Goal: Task Accomplishment & Management: Complete application form

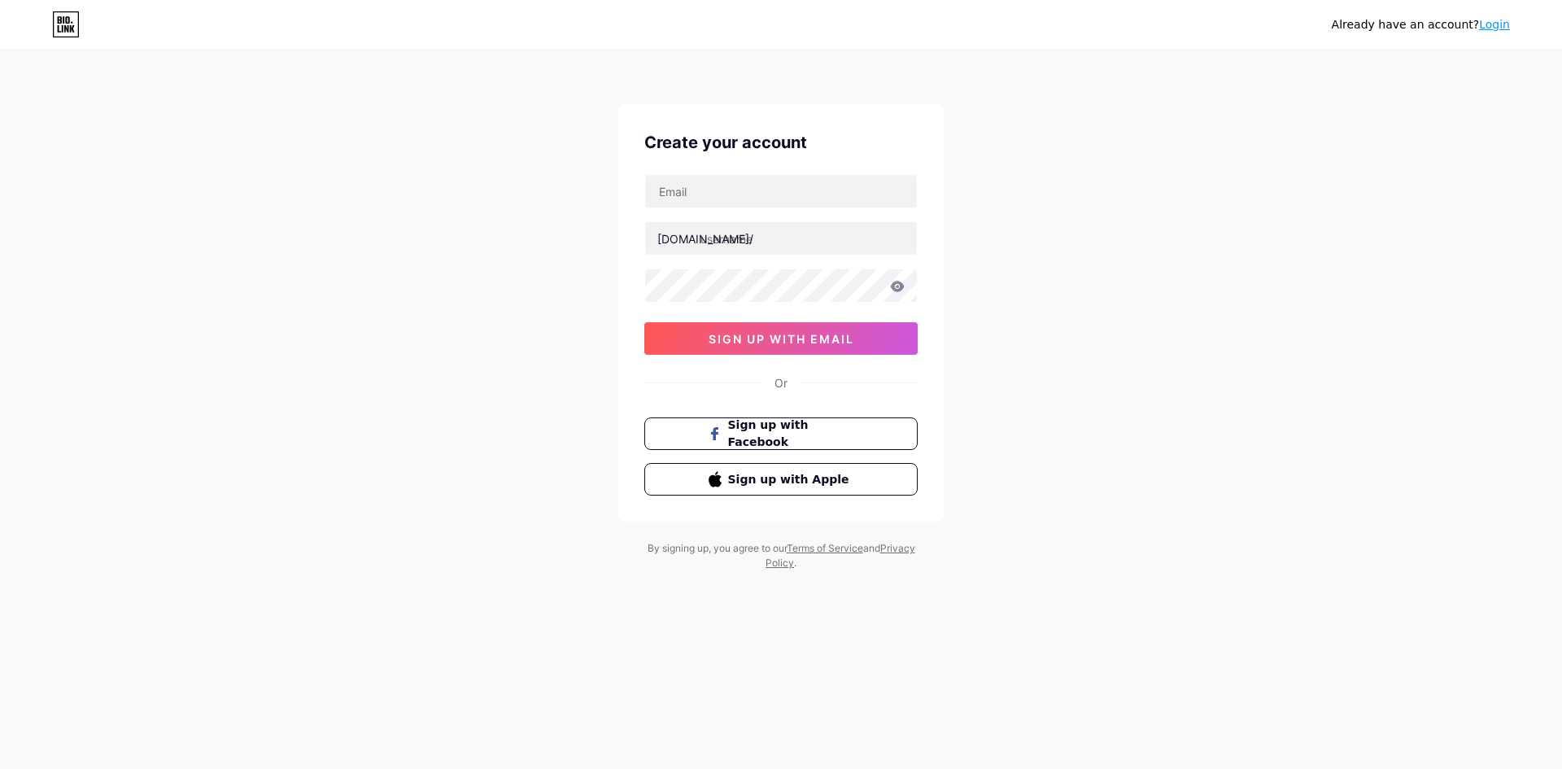
click at [745, 238] on input "text" at bounding box center [781, 238] width 272 height 33
type input "rojgaarresultdotin"
click at [760, 198] on input "text" at bounding box center [781, 191] width 272 height 33
paste input "[DOMAIN_NAME][EMAIL_ADDRESS][DOMAIN_NAME]"
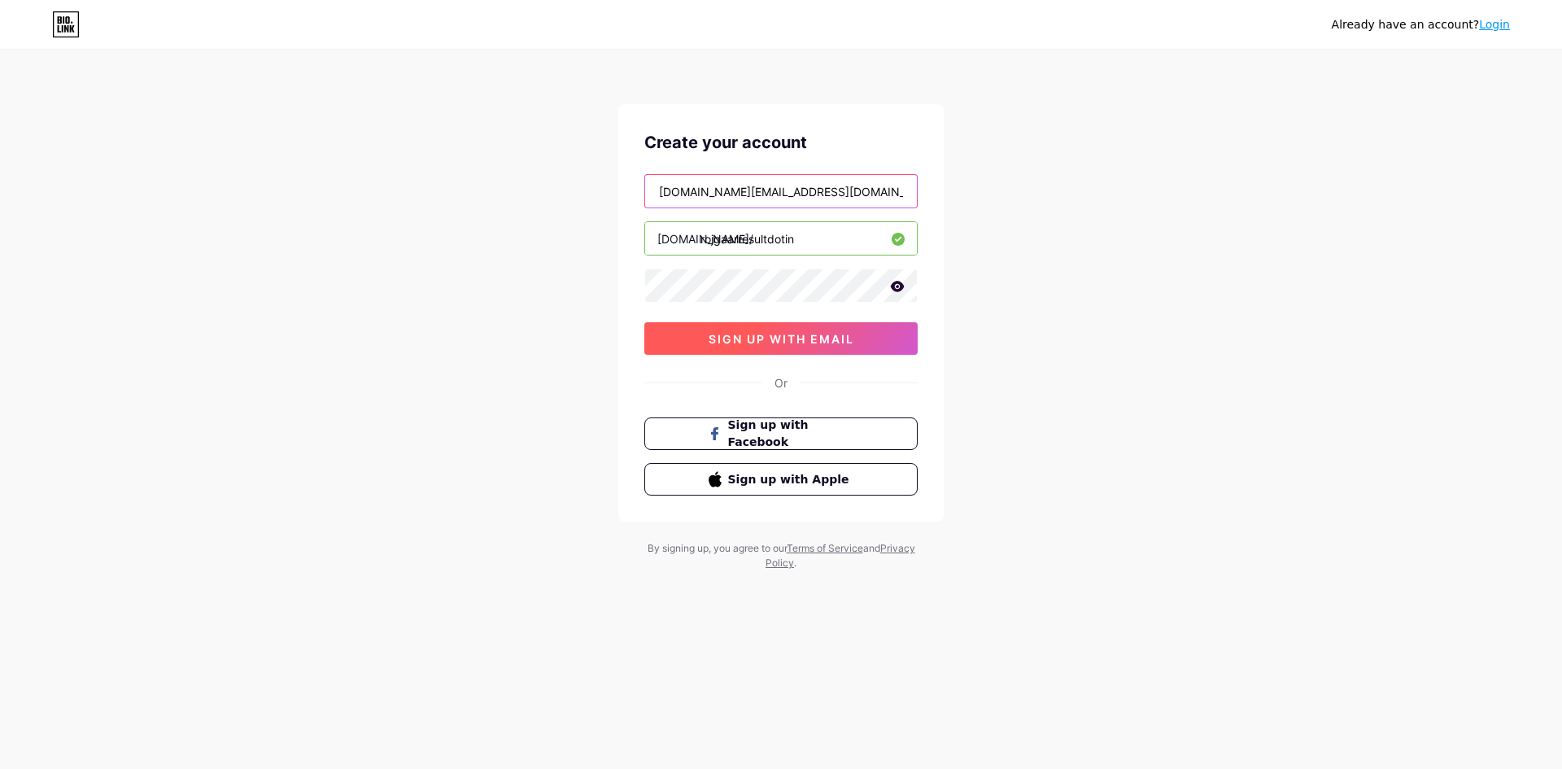
type input "[DOMAIN_NAME][EMAIL_ADDRESS][DOMAIN_NAME]"
click at [818, 333] on span "sign up with email" at bounding box center [782, 339] width 146 height 14
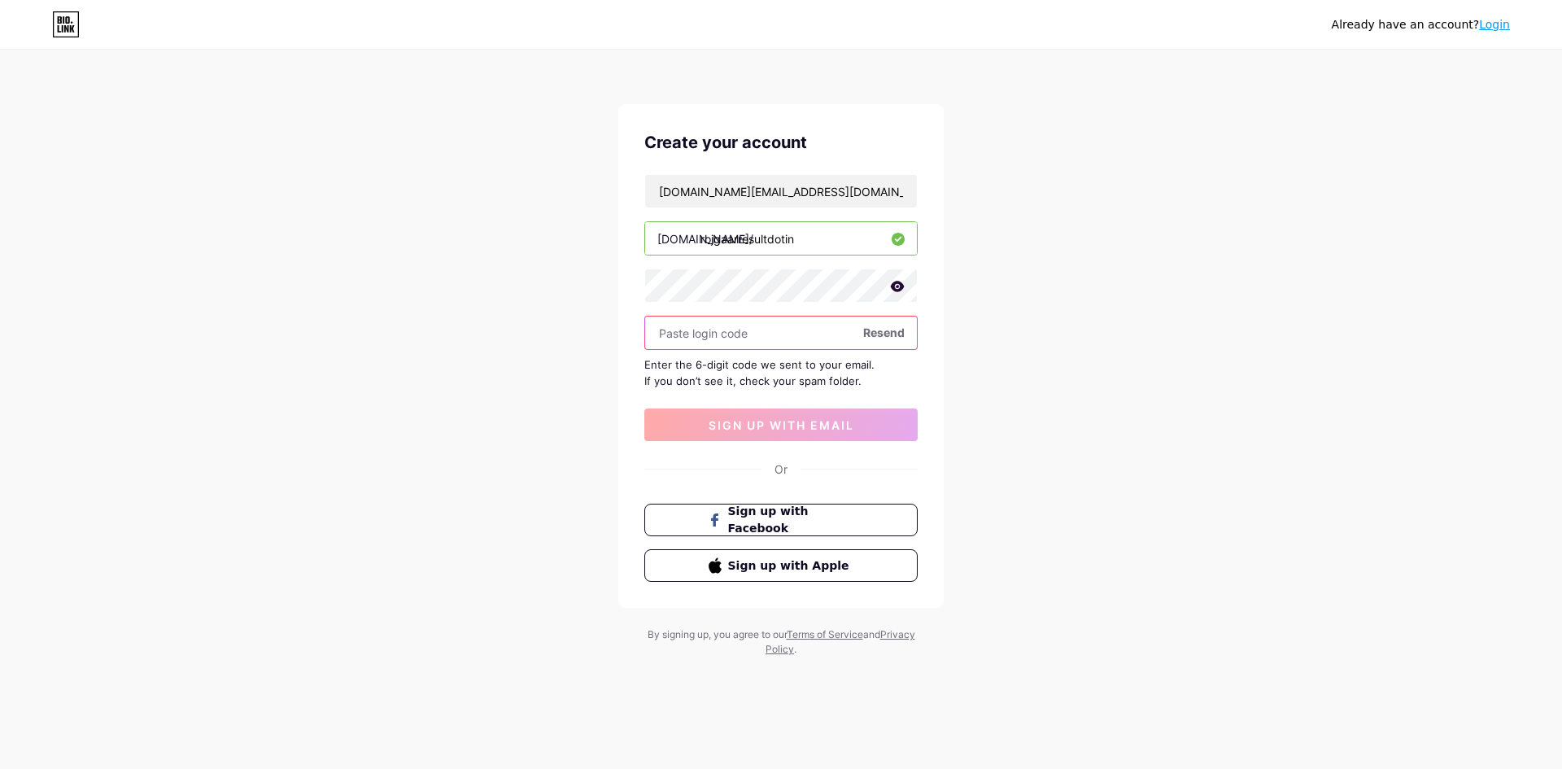
paste input "185058"
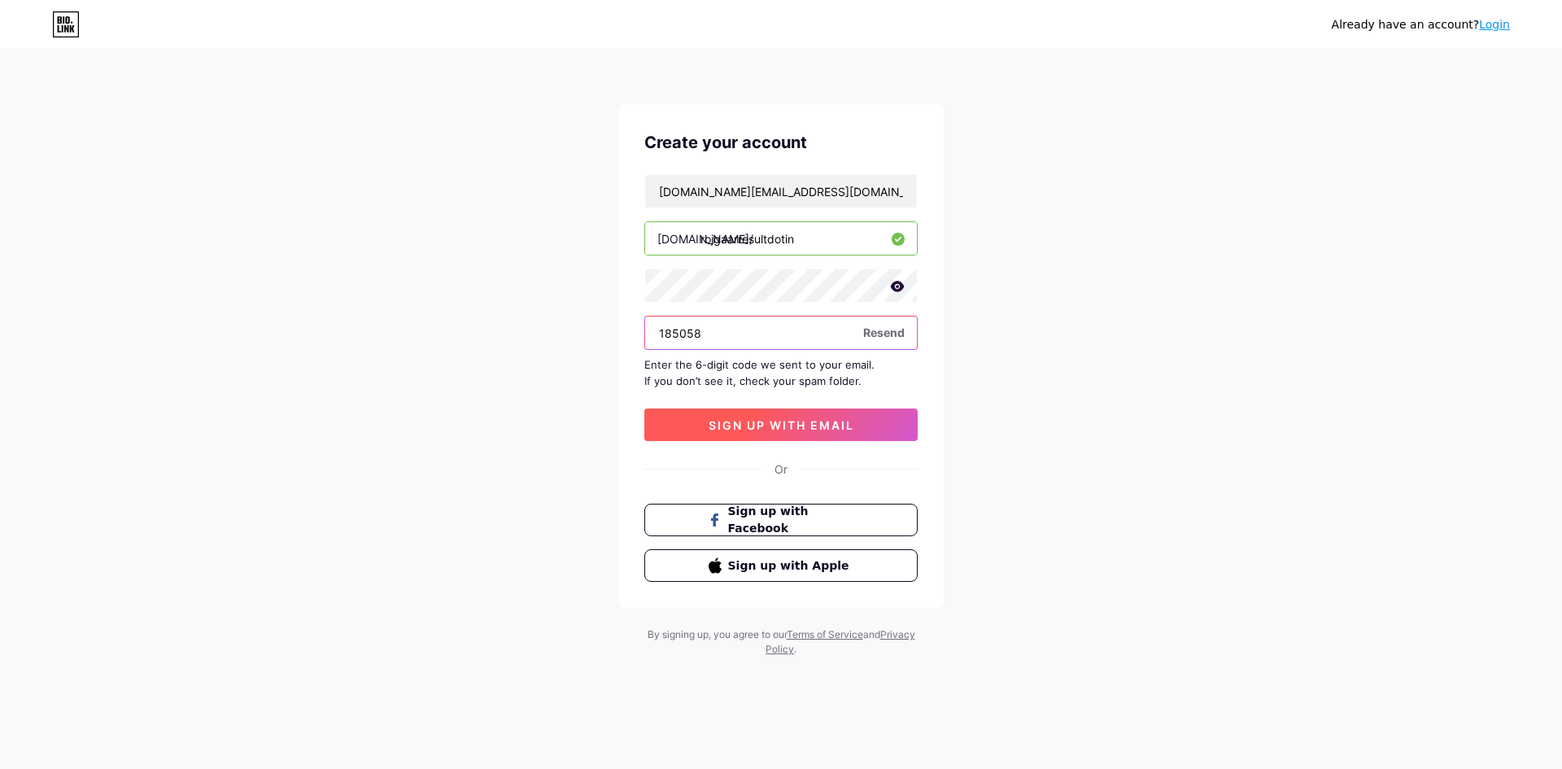
type input "185058"
click at [819, 426] on span "sign up with email" at bounding box center [782, 425] width 146 height 14
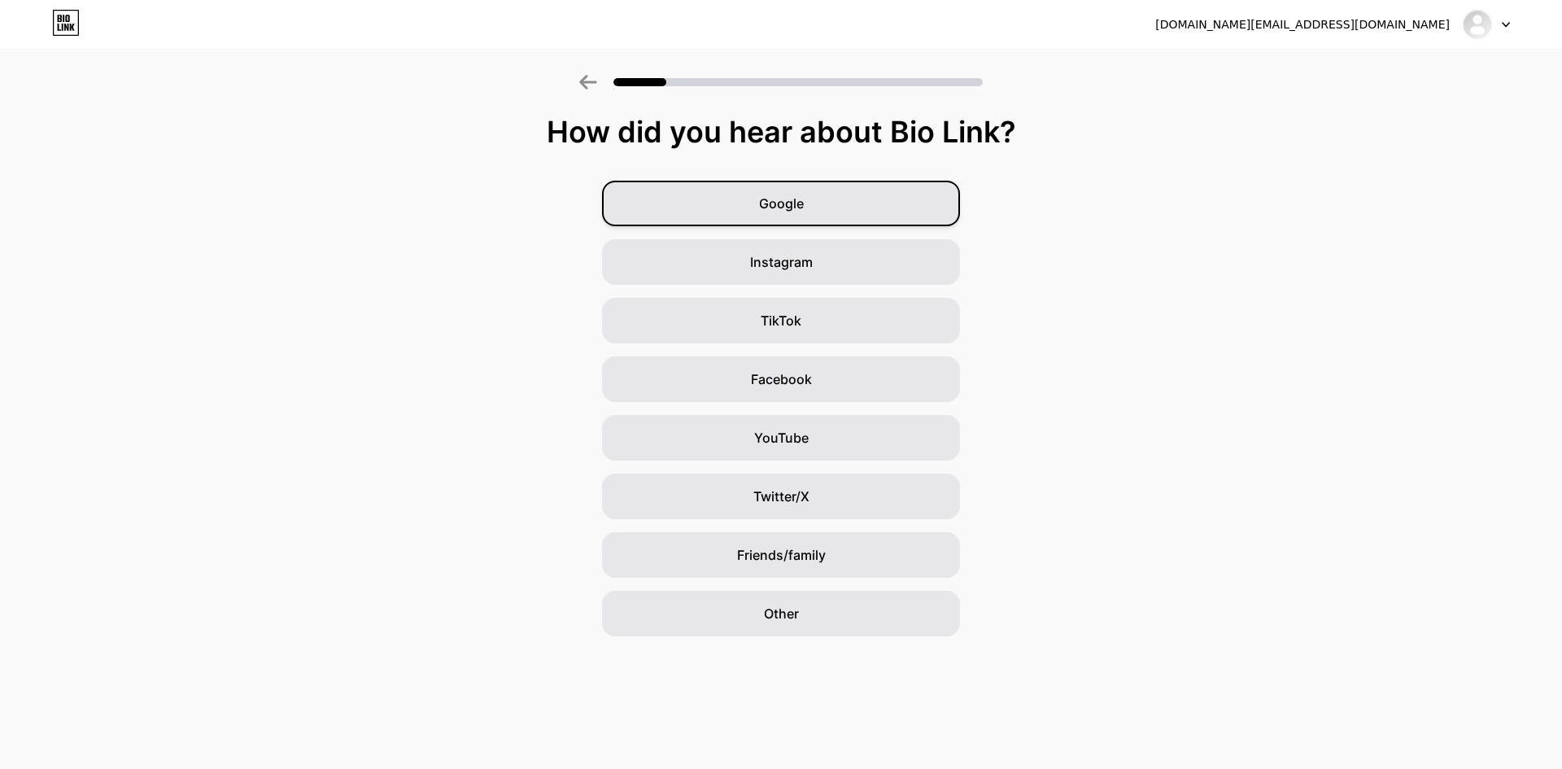
click at [788, 201] on span "Google" at bounding box center [781, 204] width 45 height 20
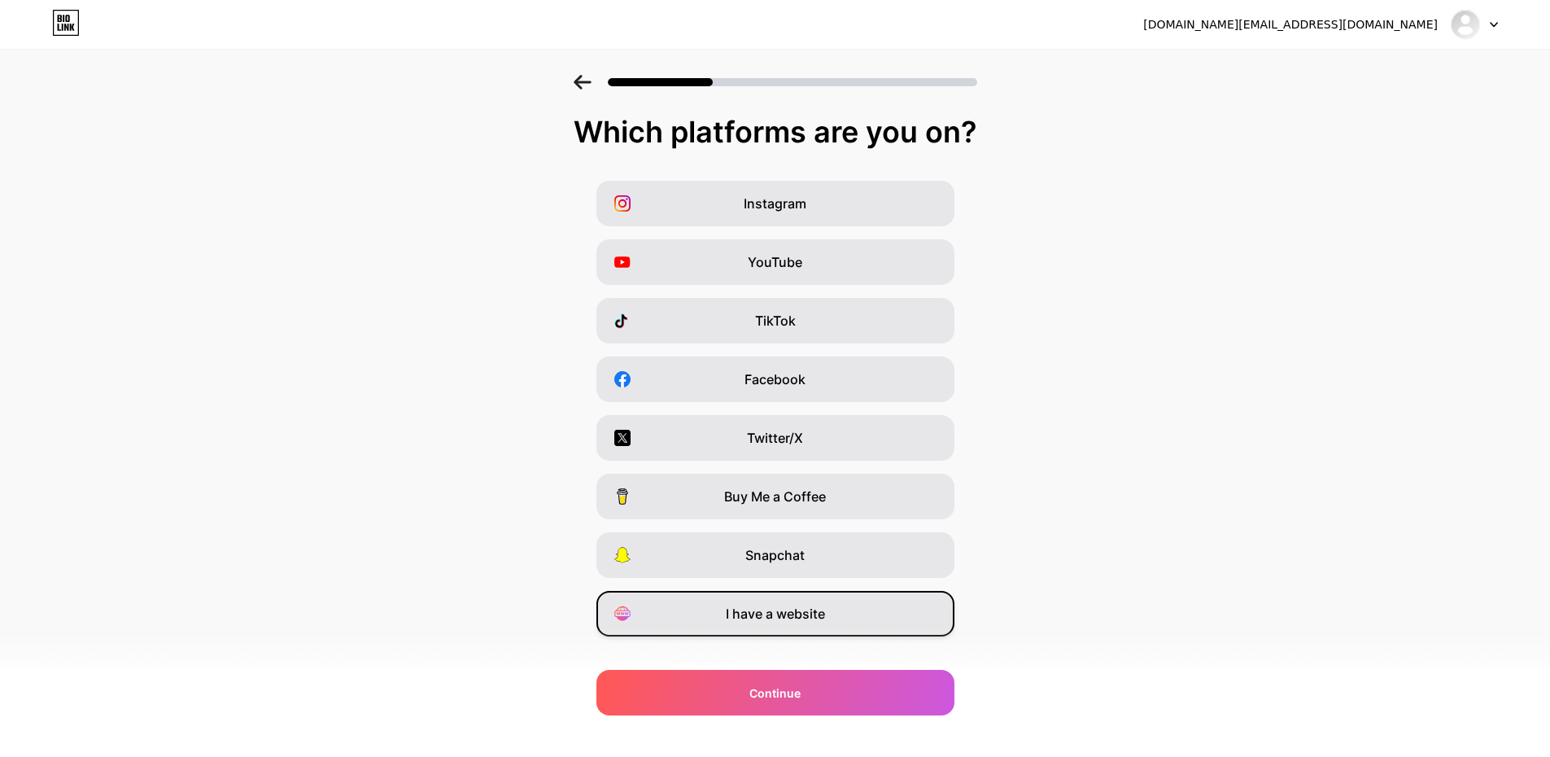
click at [841, 614] on div "I have a website" at bounding box center [775, 614] width 358 height 46
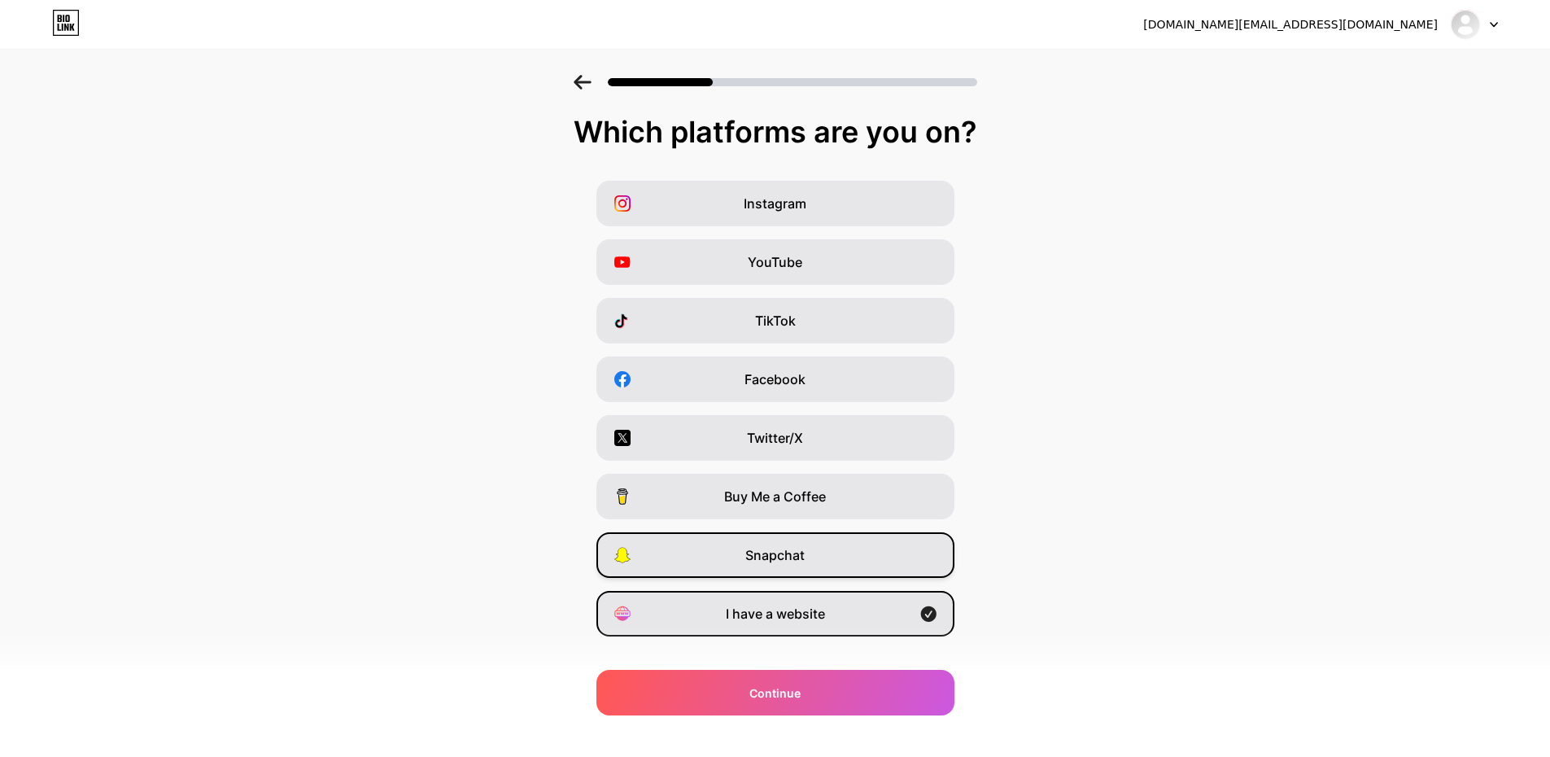
click at [863, 532] on div "Snapchat" at bounding box center [775, 555] width 358 height 46
click at [864, 553] on div "Snapchat" at bounding box center [775, 555] width 358 height 46
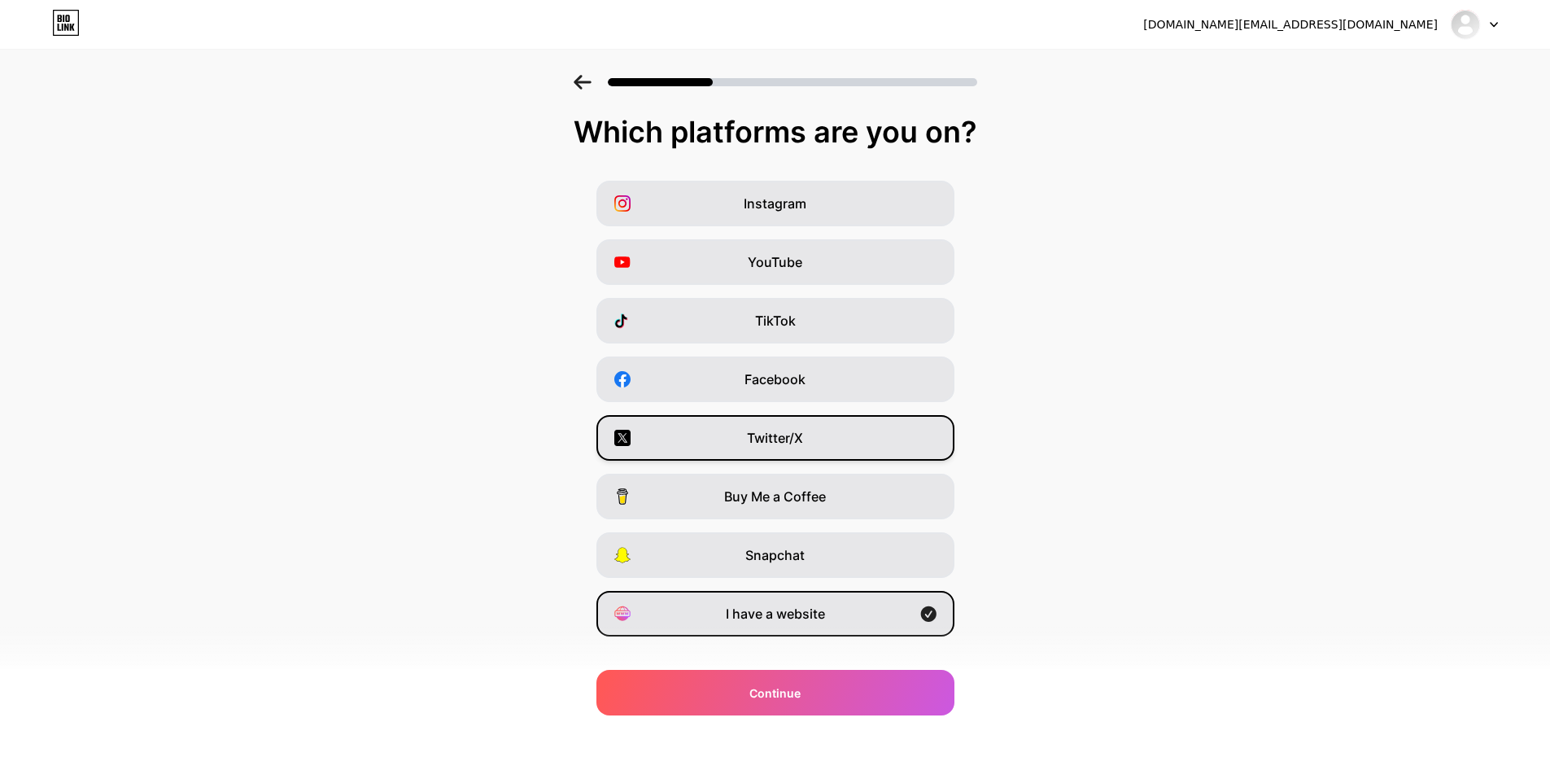
click at [856, 430] on div "Twitter/X" at bounding box center [775, 438] width 358 height 46
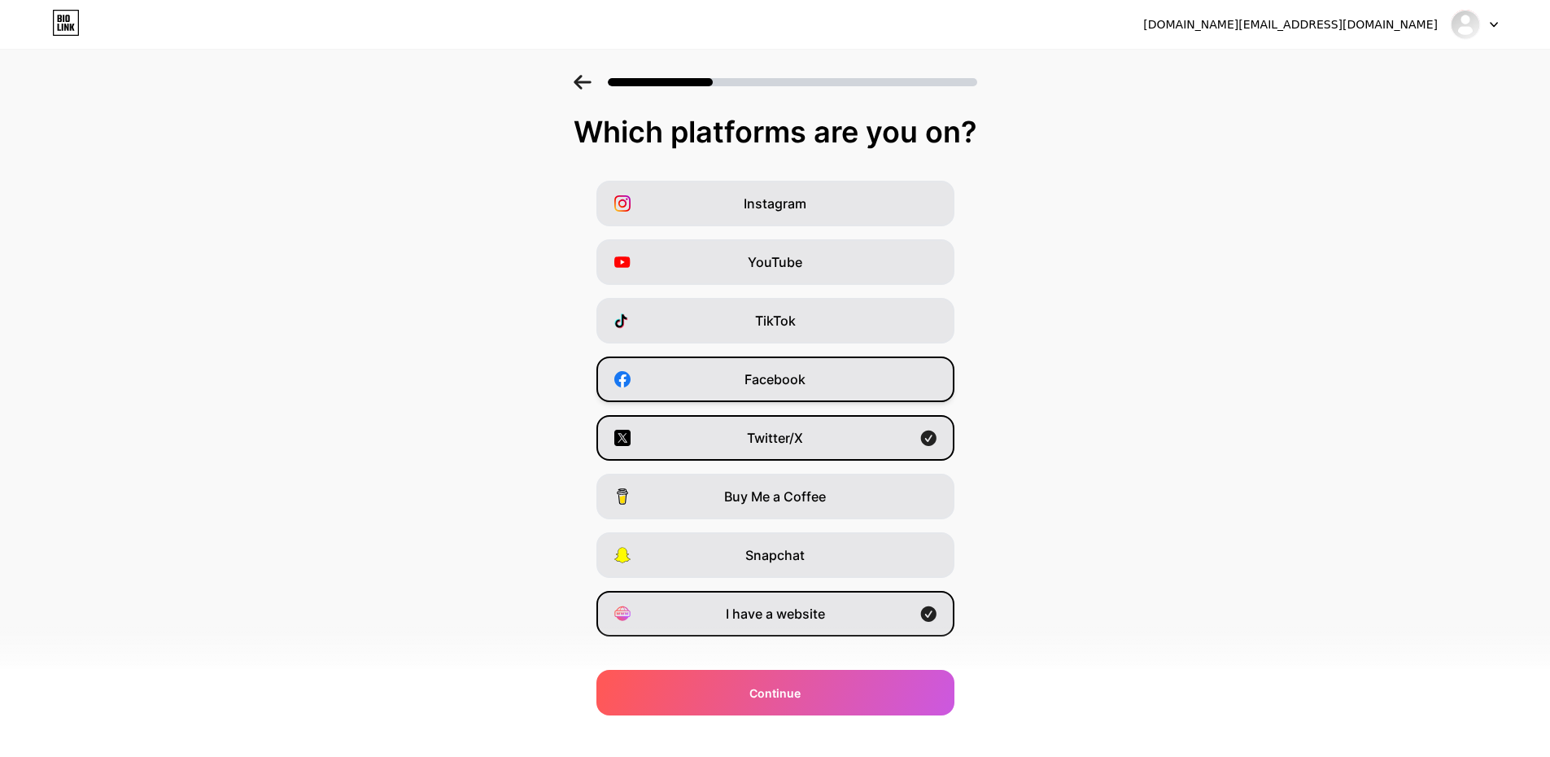
click at [848, 380] on div "Facebook" at bounding box center [775, 379] width 358 height 46
click at [846, 264] on div "YouTube" at bounding box center [775, 262] width 358 height 46
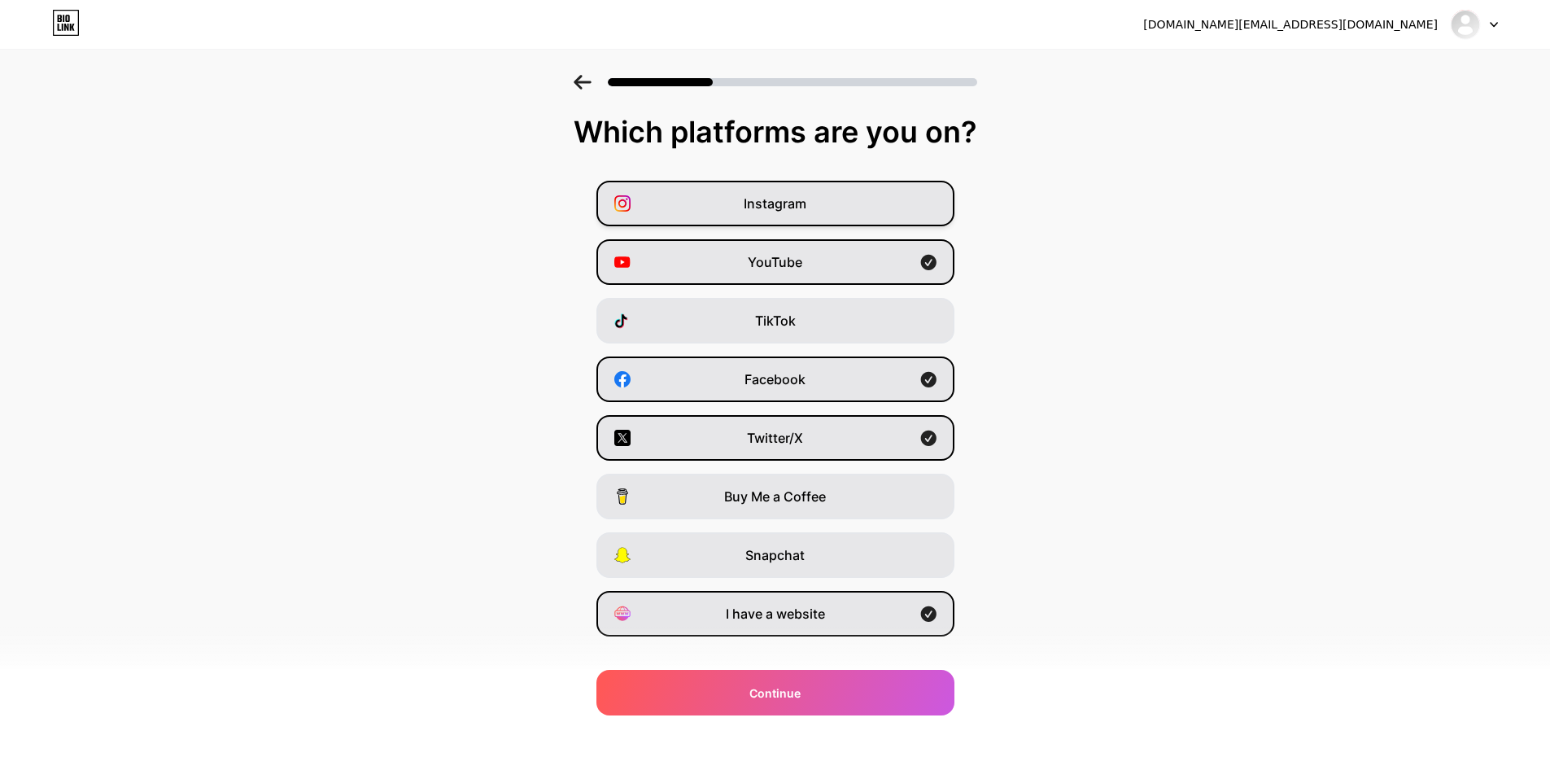
click at [841, 209] on div "Instagram" at bounding box center [775, 204] width 358 height 46
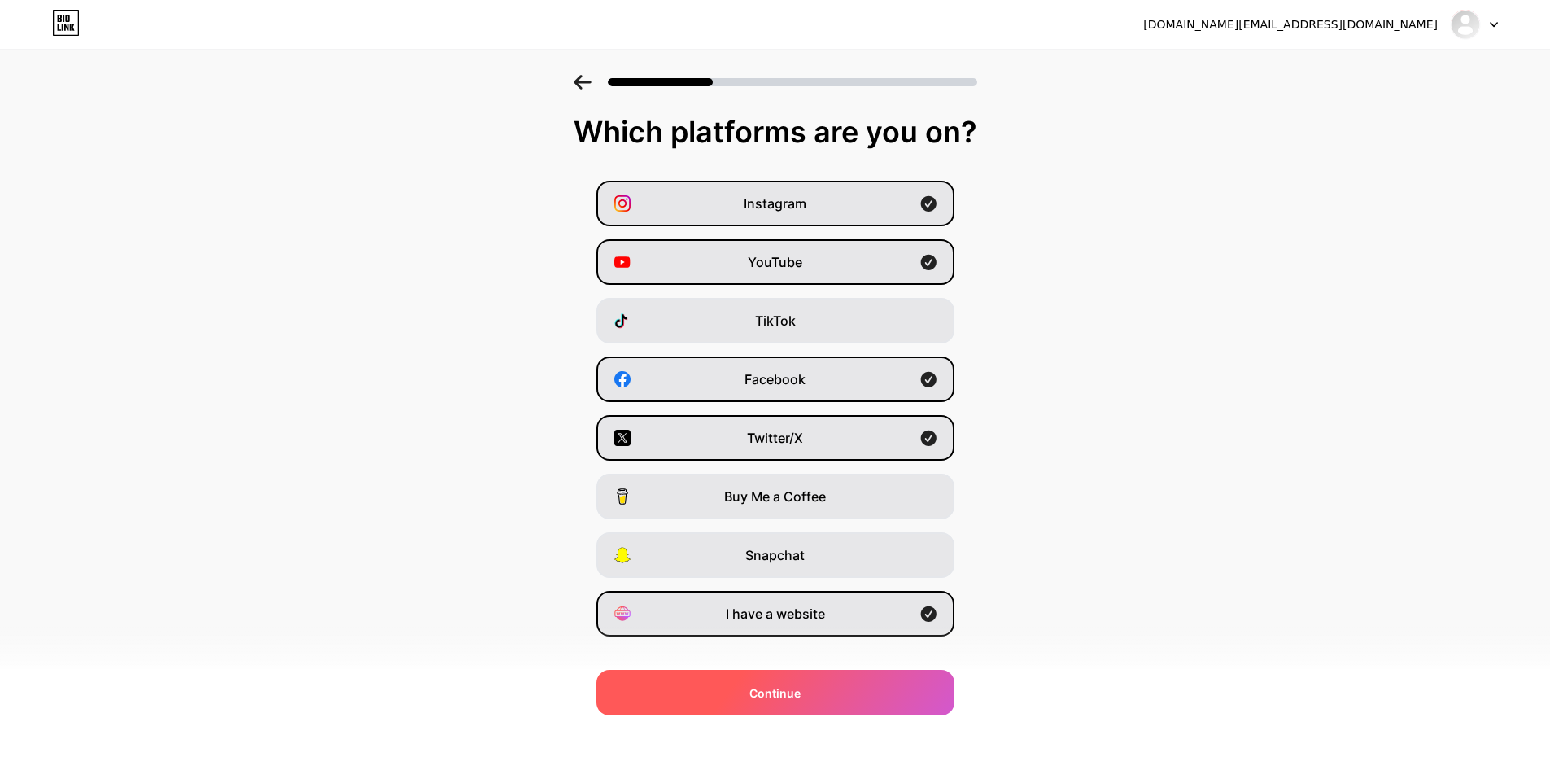
click at [862, 694] on div "Continue" at bounding box center [775, 693] width 358 height 46
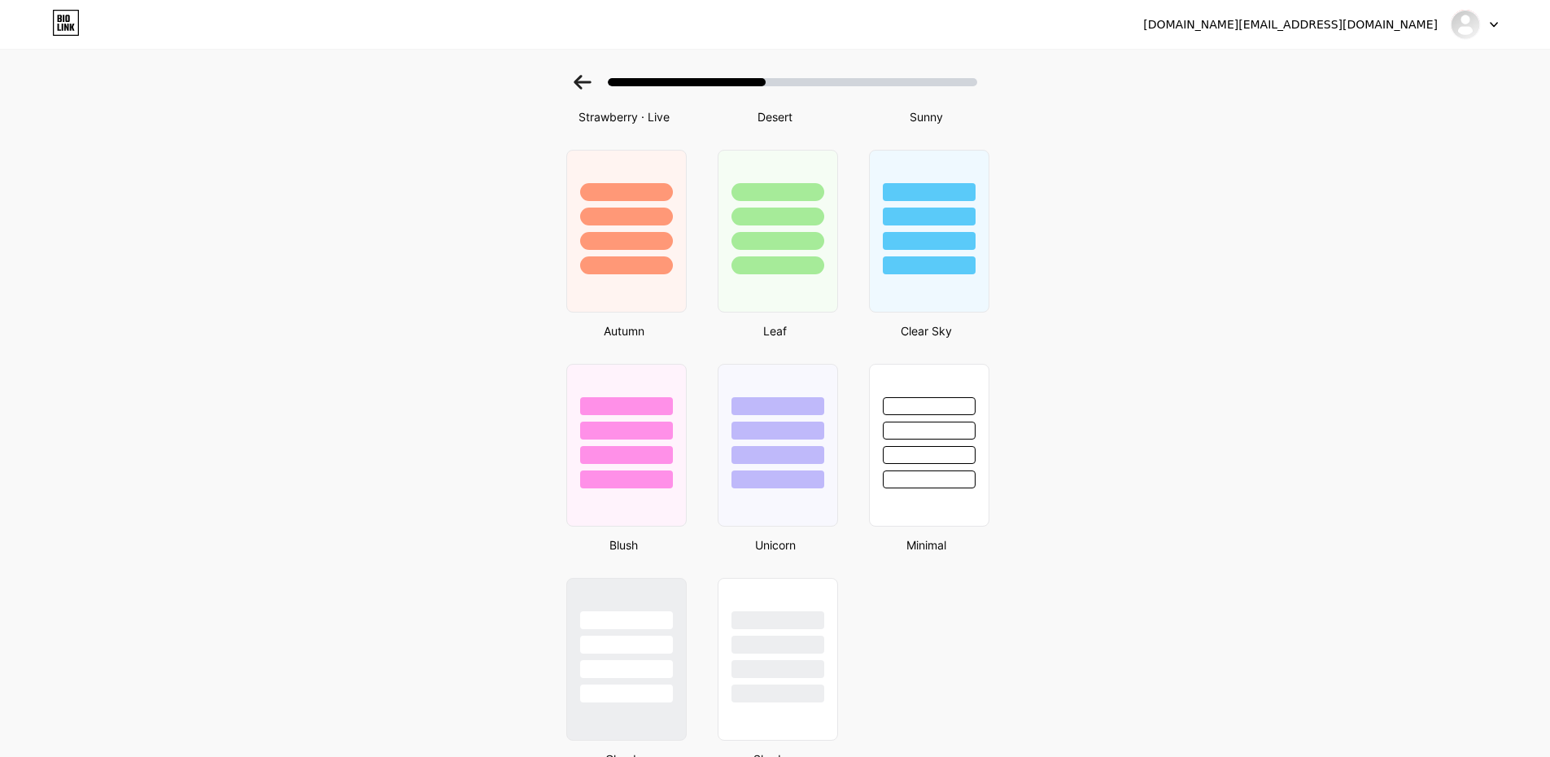
scroll to position [1182, 0]
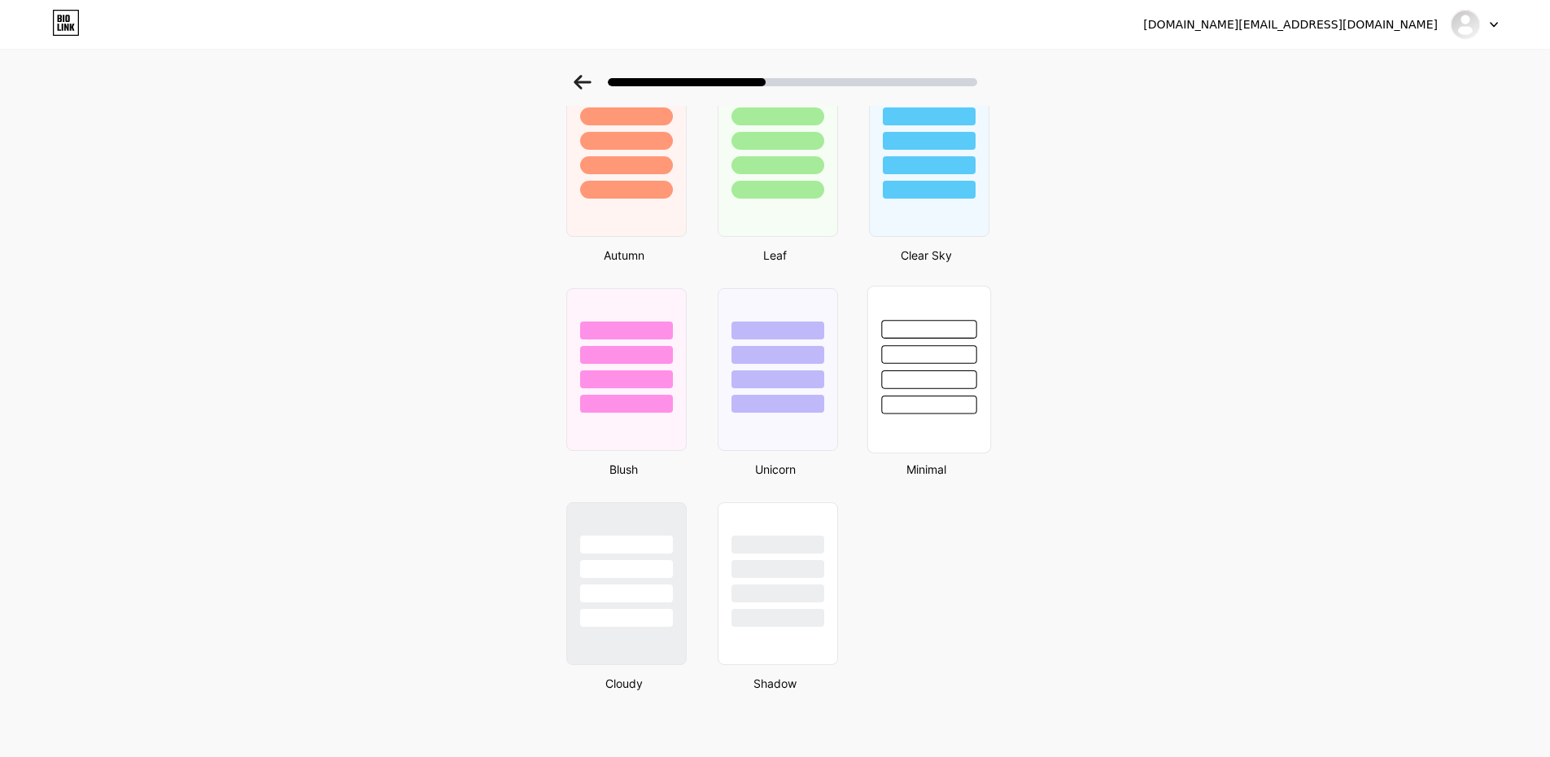
click at [945, 402] on div at bounding box center [928, 404] width 95 height 19
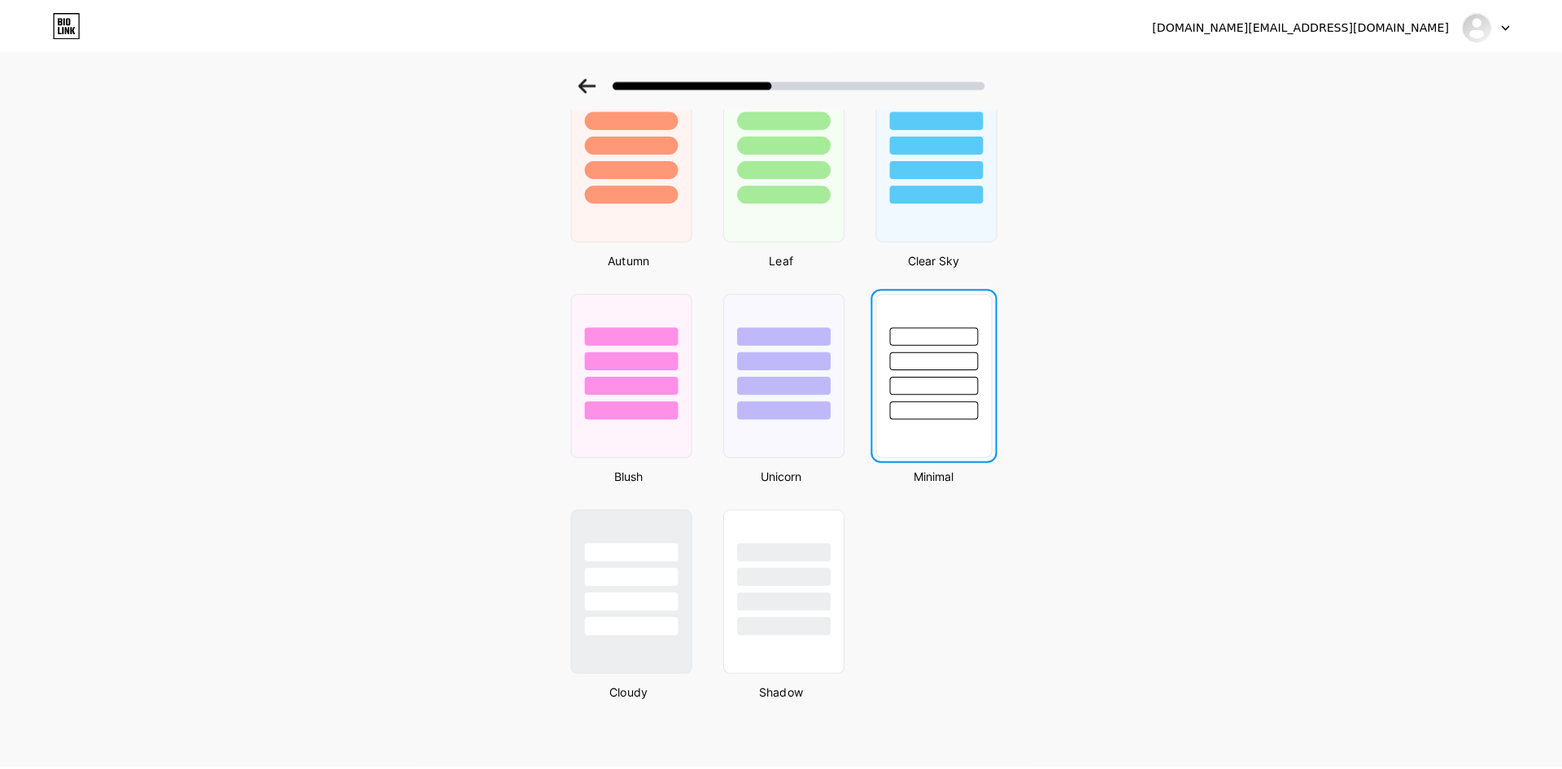
scroll to position [0, 0]
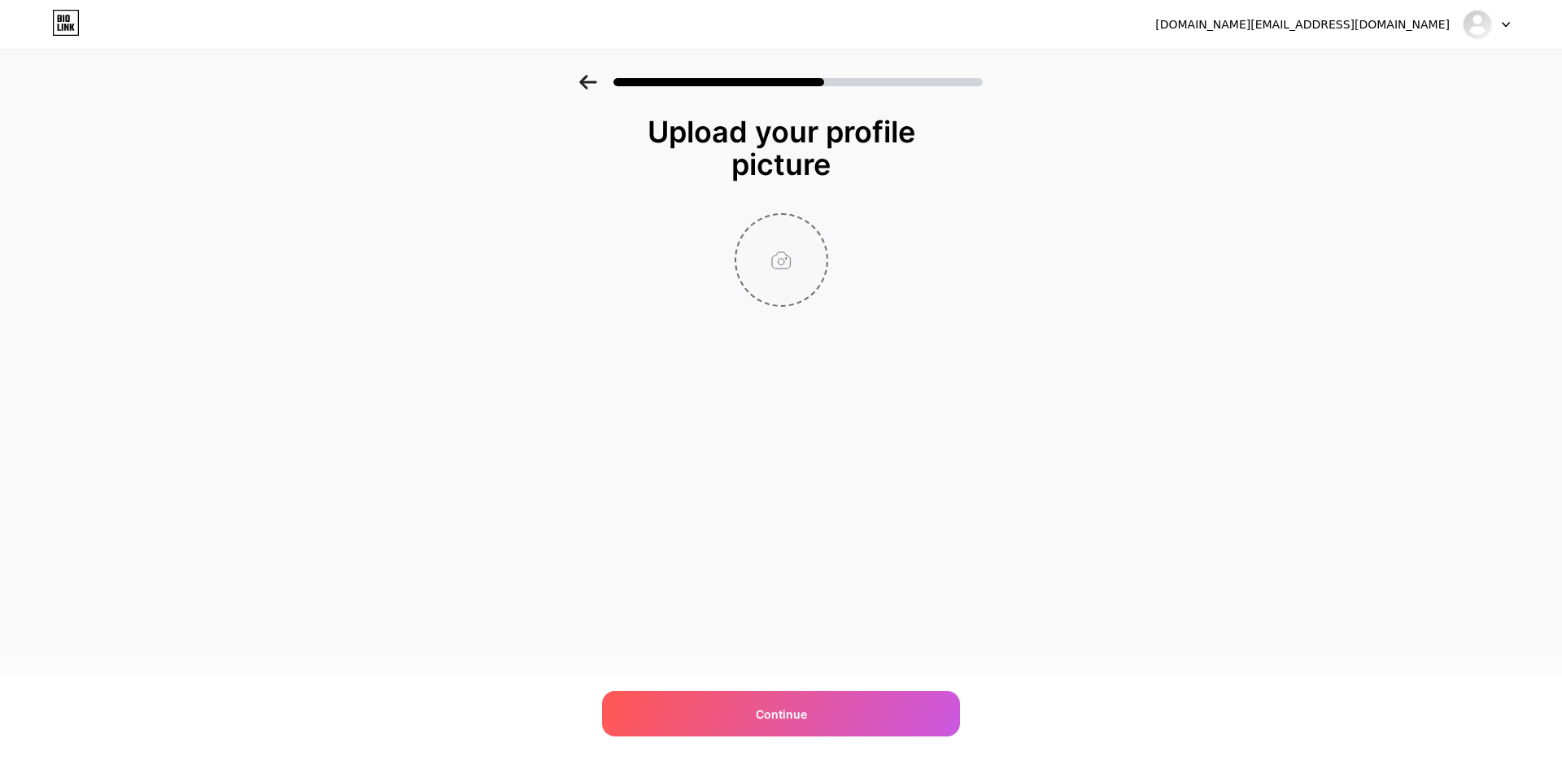
click at [790, 256] on input "file" at bounding box center [781, 260] width 90 height 90
type input "C:\fakepath\RojgaarResult.in Logo (4096x2096).png"
click at [771, 238] on input "file" at bounding box center [781, 260] width 90 height 90
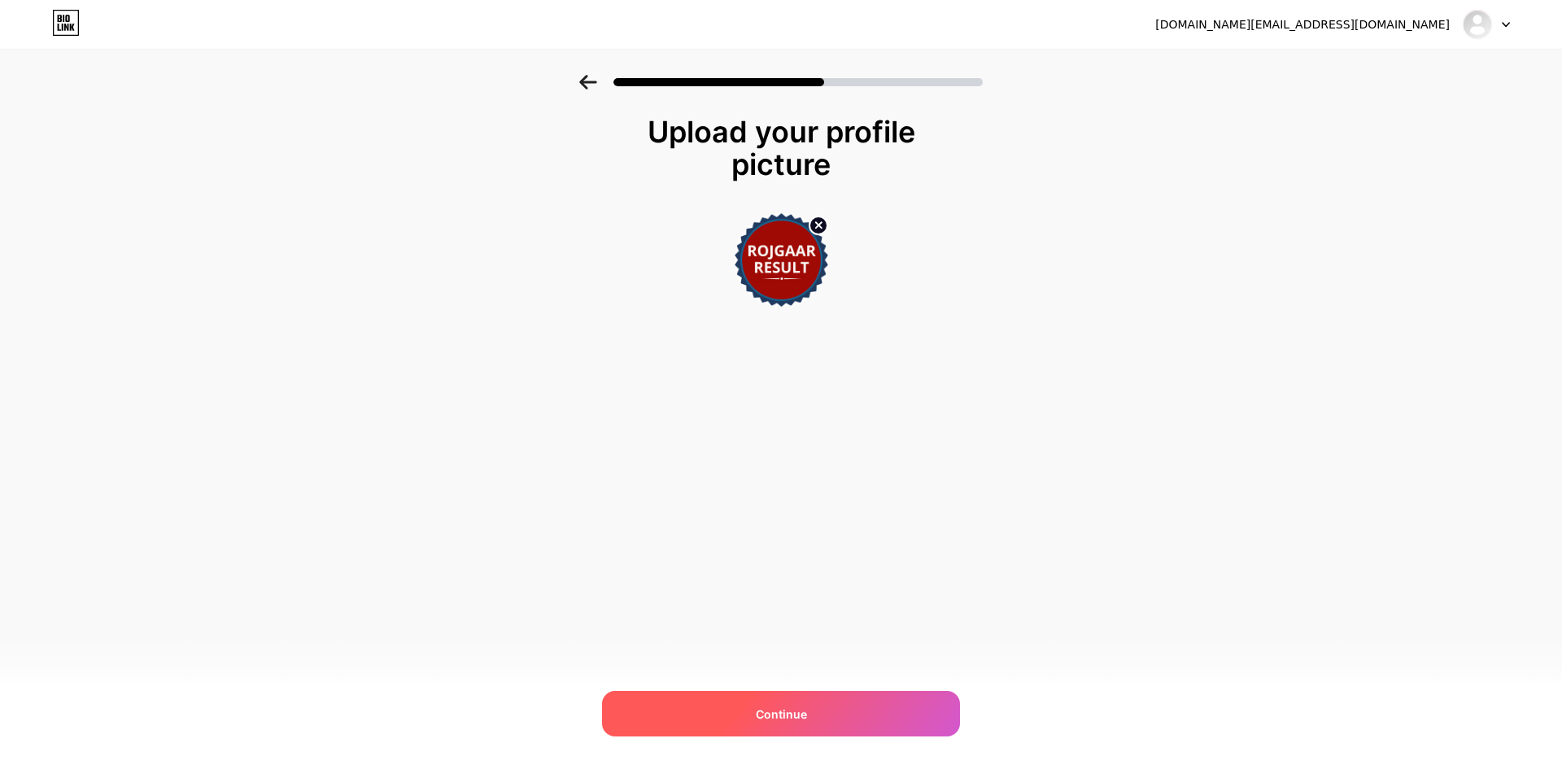
click at [790, 707] on span "Continue" at bounding box center [781, 714] width 51 height 17
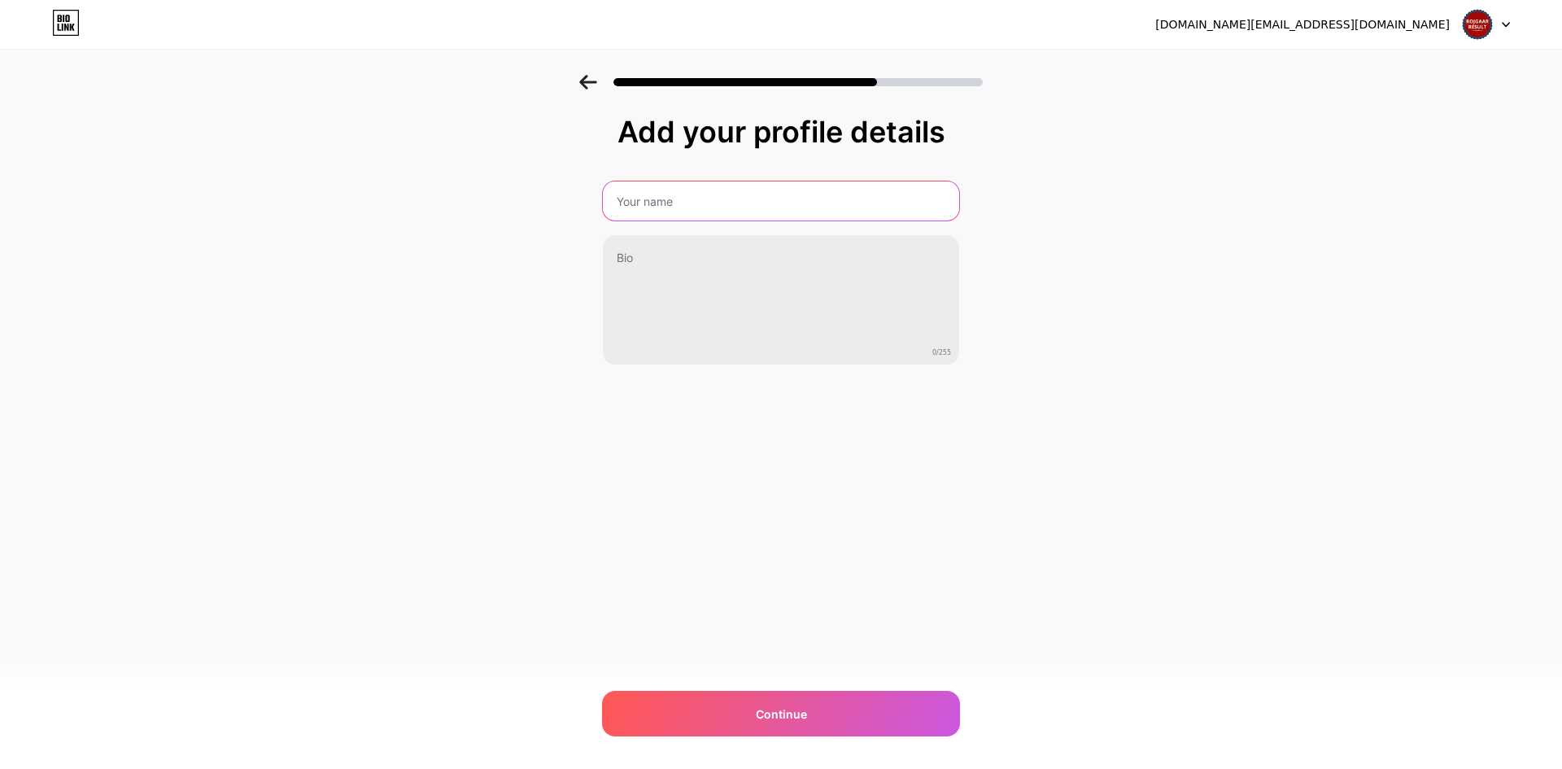
click at [696, 213] on input "text" at bounding box center [781, 200] width 356 height 39
type input "Rojgaar Result"
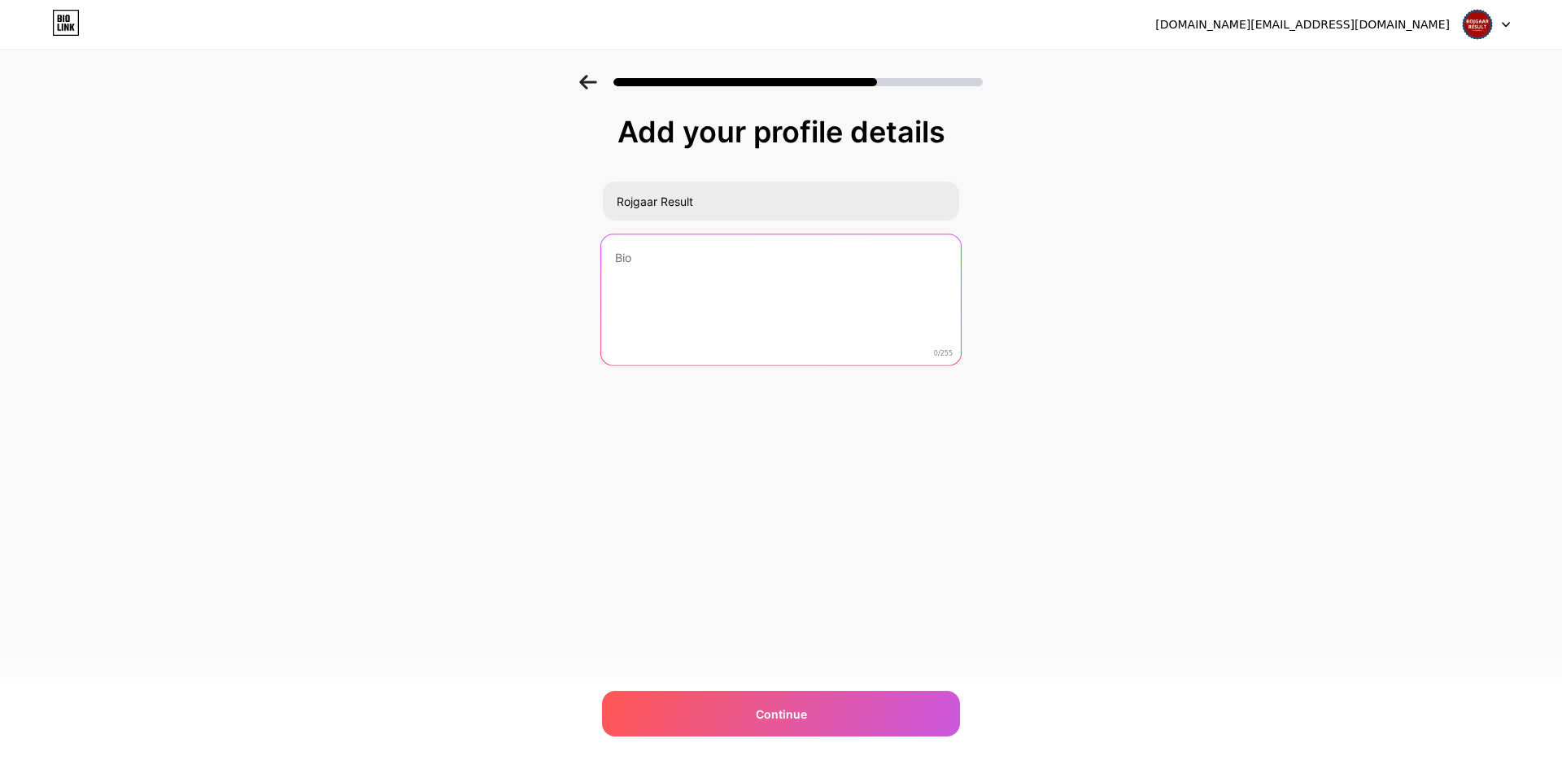
click at [644, 263] on textarea at bounding box center [781, 300] width 360 height 133
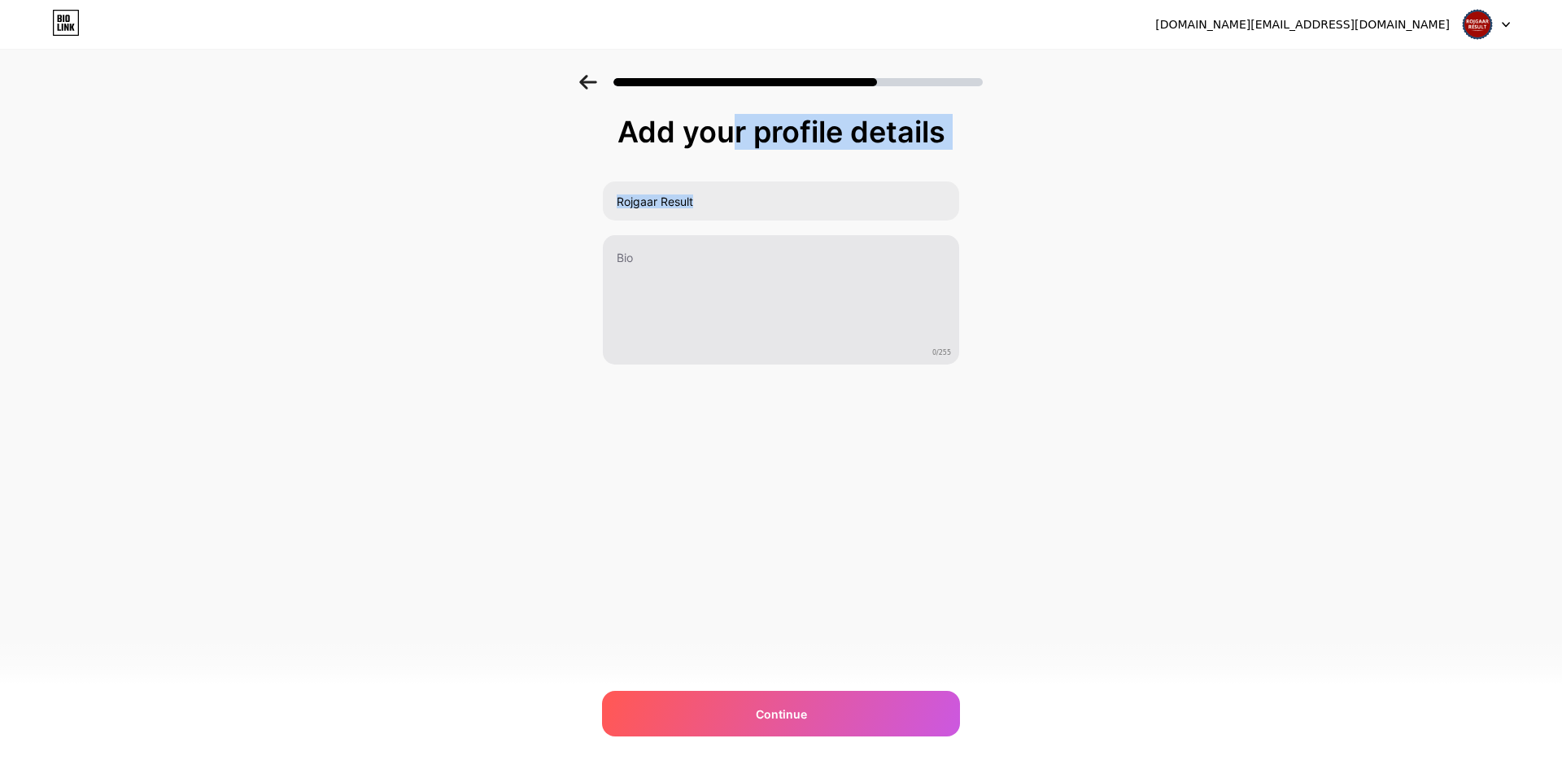
drag, startPoint x: 620, startPoint y: 125, endPoint x: 739, endPoint y: 279, distance: 194.3
click at [739, 279] on div "Add your profile details Rojgaar Result 0/255 Continue Error" at bounding box center [781, 241] width 358 height 250
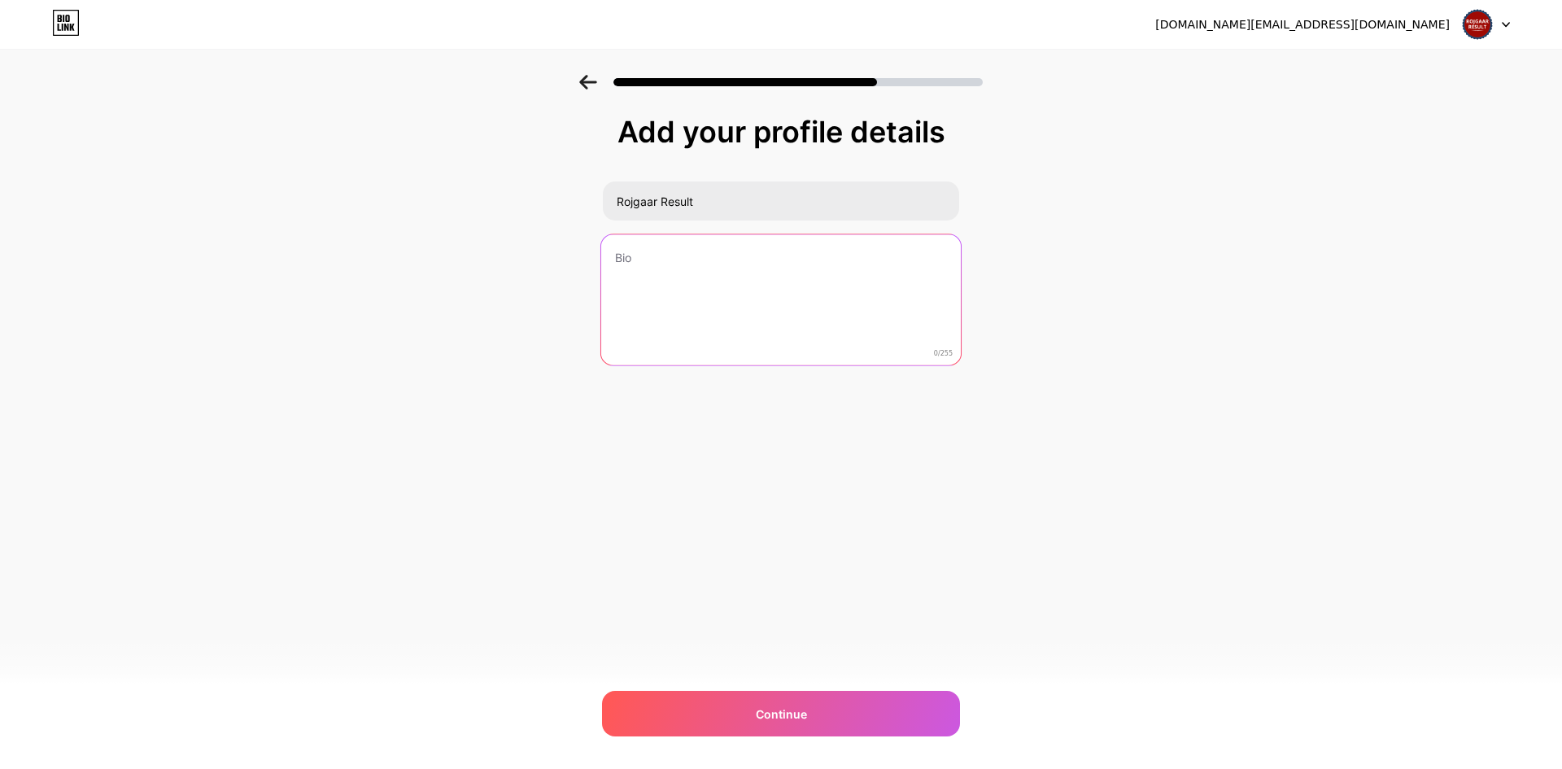
drag, startPoint x: 643, startPoint y: 258, endPoint x: 600, endPoint y: 260, distance: 43.2
click at [601, 260] on div "0/255" at bounding box center [781, 300] width 361 height 133
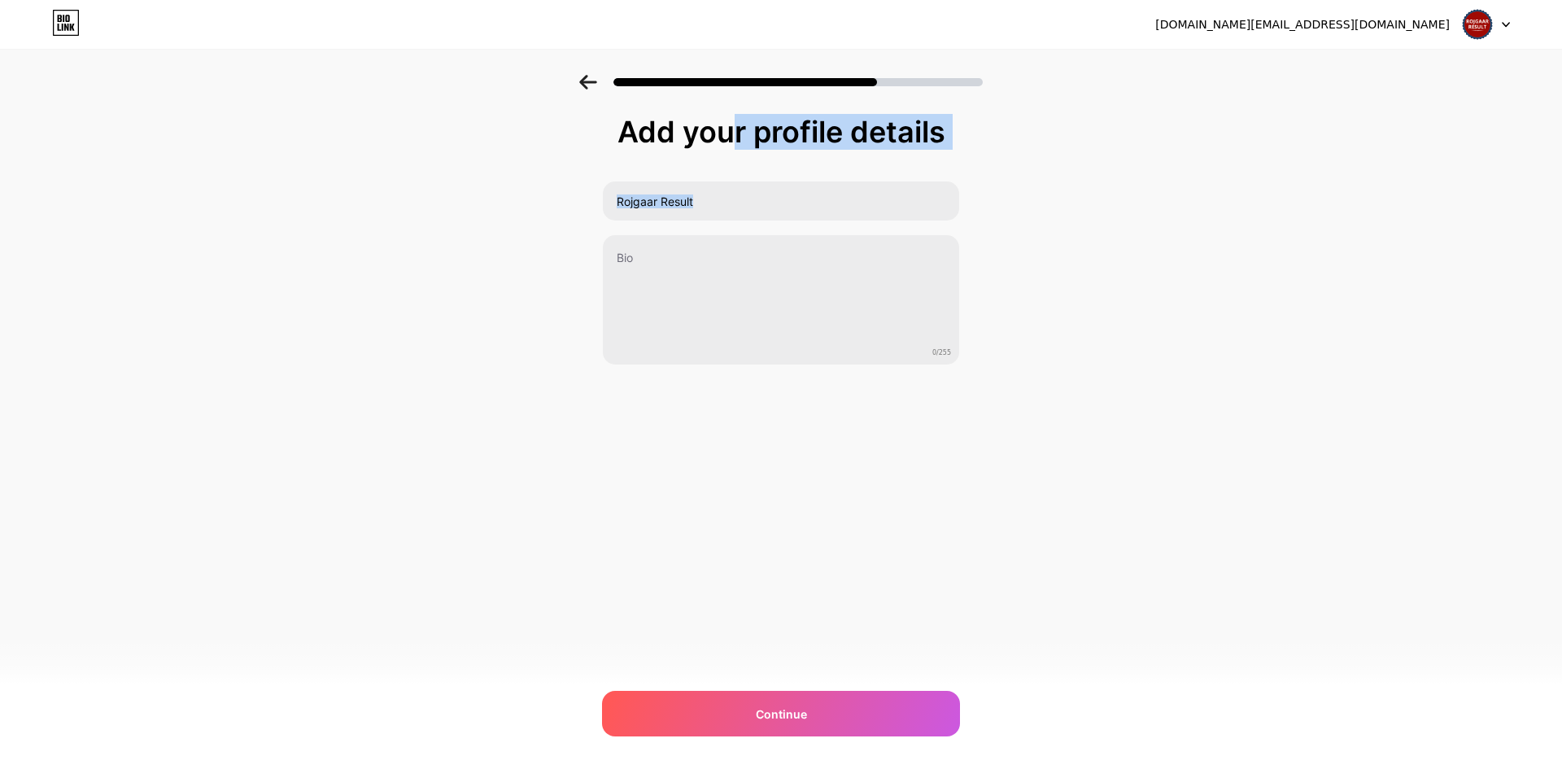
copy div "Add your profile details"
drag, startPoint x: 653, startPoint y: 170, endPoint x: 697, endPoint y: 515, distance: 347.9
click at [697, 515] on div "rojgaarresult.in@gmail.com Logout Link Copied Add your profile details Rojgaar …" at bounding box center [781, 384] width 1562 height 769
drag, startPoint x: 688, startPoint y: 383, endPoint x: 672, endPoint y: 351, distance: 36.4
click at [688, 384] on div "Add your profile details Rojgaar Result 0/255 Continue Error" at bounding box center [781, 281] width 358 height 331
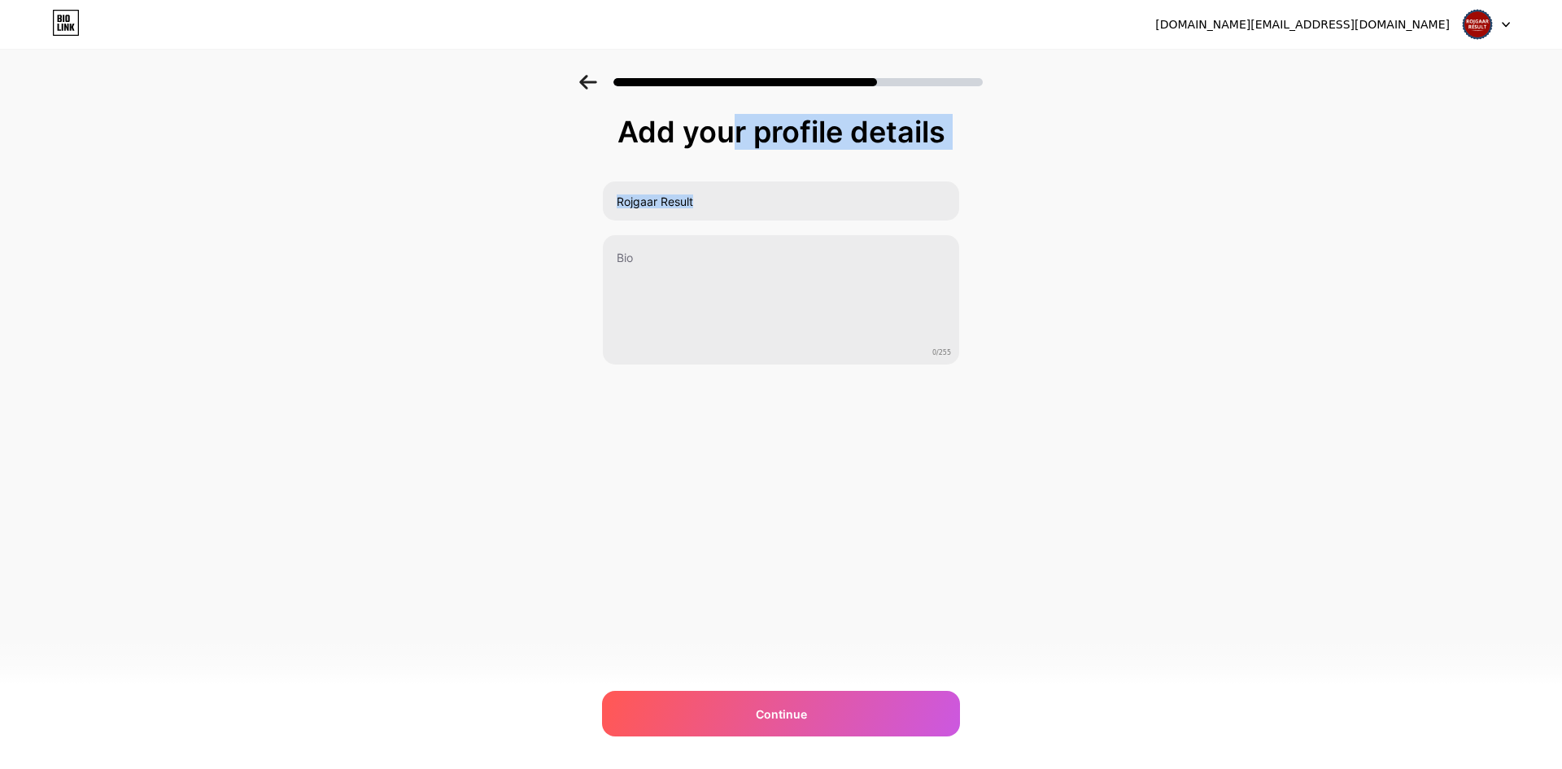
click at [610, 134] on div "Add your profile details" at bounding box center [781, 132] width 342 height 33
drag, startPoint x: 674, startPoint y: 168, endPoint x: 1281, endPoint y: 785, distance: 866.0
click at [1281, 768] on html "rojgaarresult.in@gmail.com Logout Link Copied Add your profile details Rojgaar …" at bounding box center [781, 384] width 1562 height 769
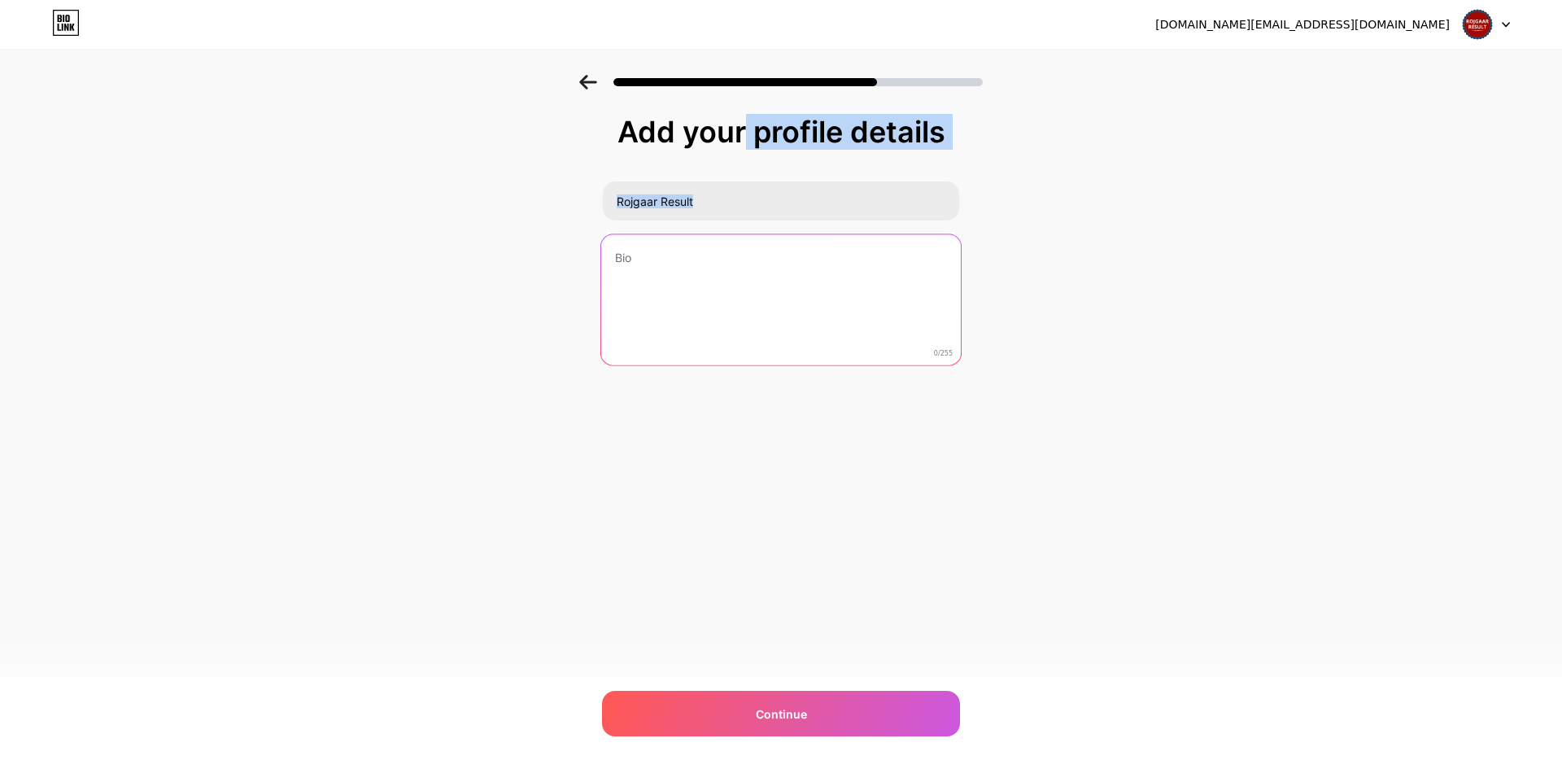
click at [822, 292] on textarea at bounding box center [781, 300] width 360 height 133
paste textarea "India’s Trusted Sarkari Result & Job Alerts Portal 🚀"
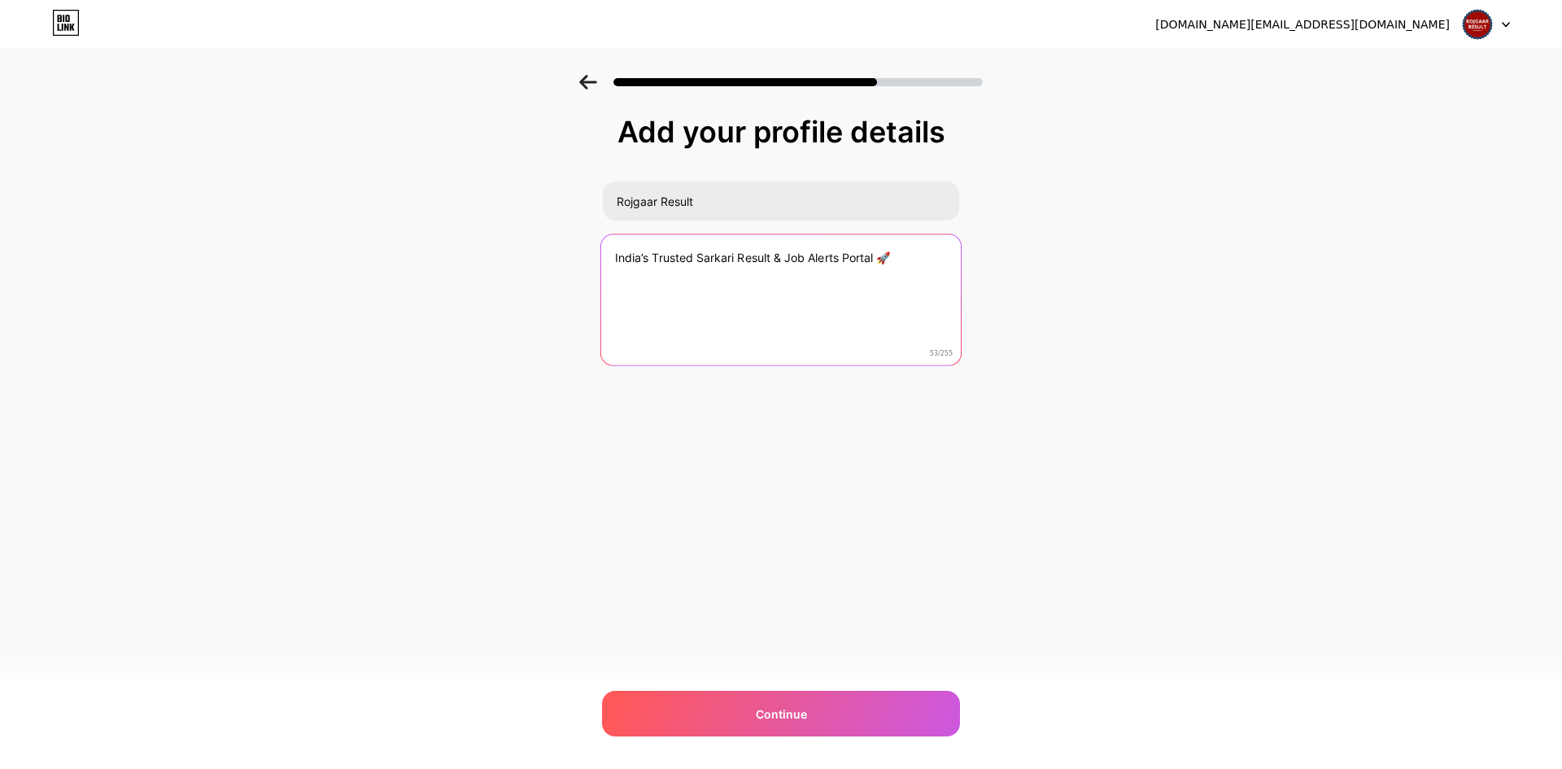
click at [829, 289] on textarea "India’s Trusted Sarkari Result & Job Alerts Portal 🚀" at bounding box center [781, 300] width 360 height 133
paste textarea "Get fast & accurate Sarkari Result updates, job notifications, admit cards & fr…"
click at [736, 332] on textarea "Get fast & accurate Sarkari Result updates, job notifications, admit cards & fr…" at bounding box center [781, 300] width 360 height 133
paste textarea "RojgaarResult.in is India’s trusted Sarkari Result & Job Alerts portal. We prov…"
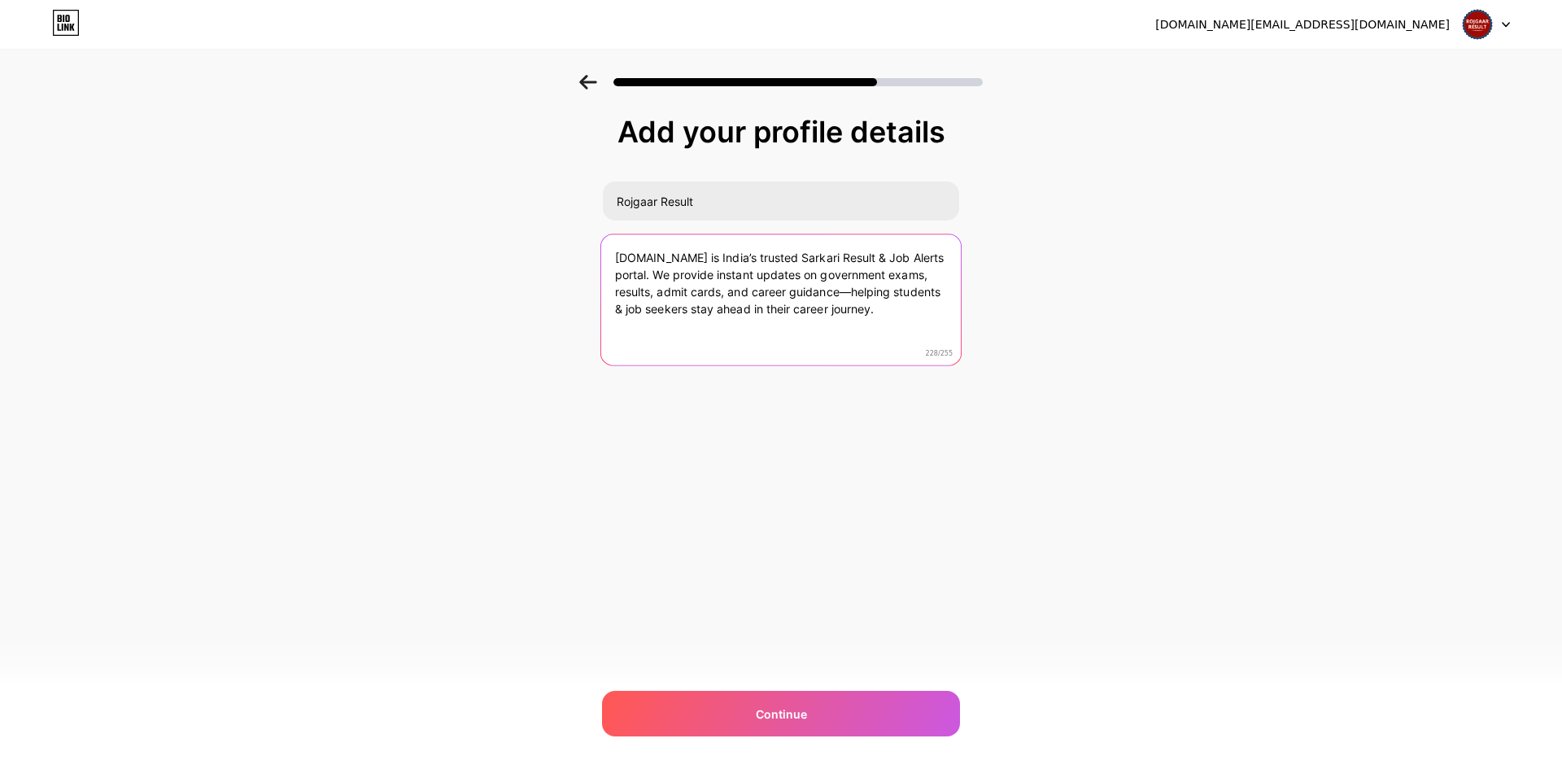
click at [854, 295] on textarea "RojgaarResult.in is India’s trusted Sarkari Result & Job Alerts portal. We prov…" at bounding box center [781, 300] width 360 height 133
type textarea "RojgaarResult.in is India’s trusted Sarkari Result & Job Alerts portal. We prov…"
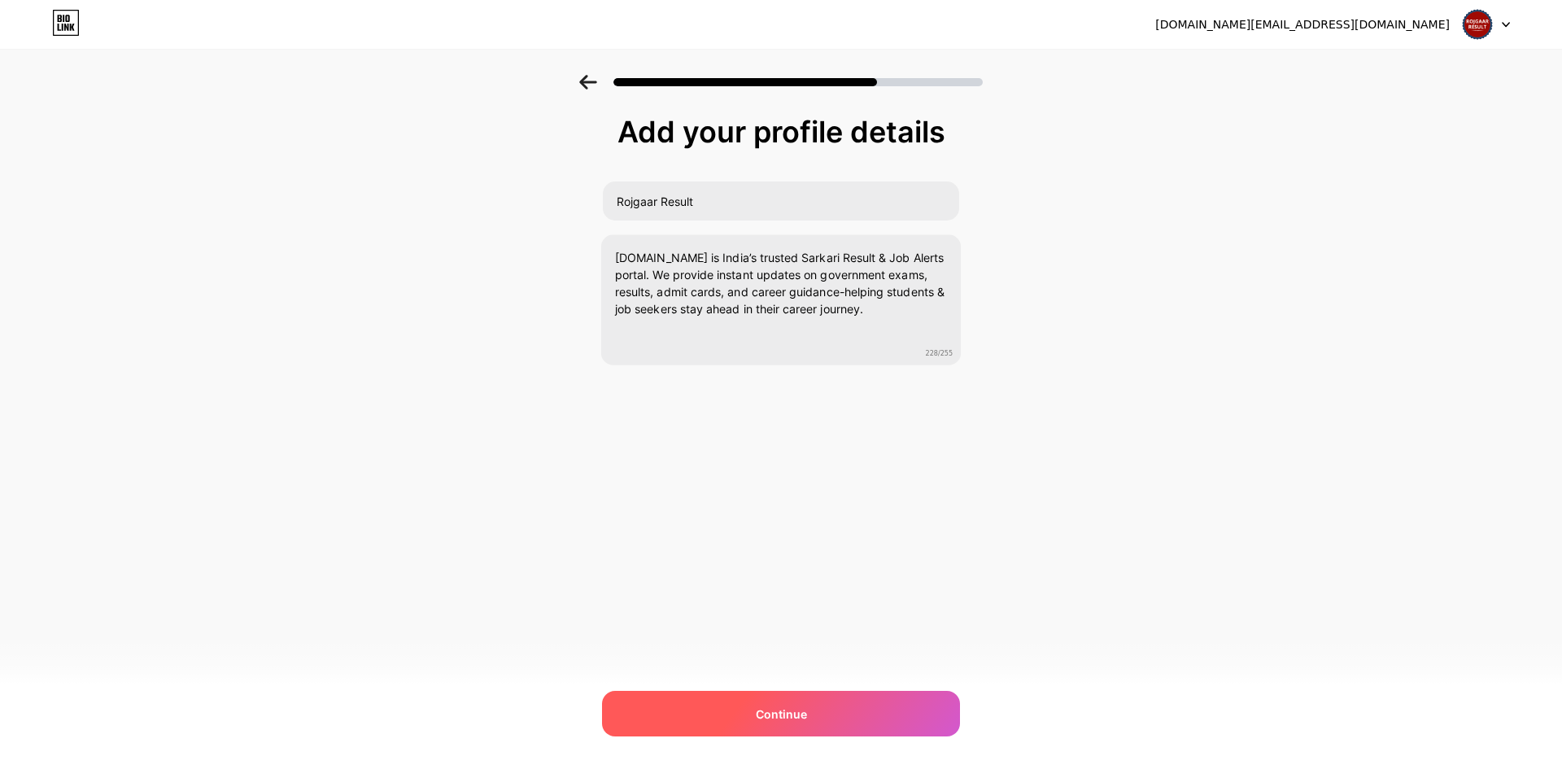
click at [901, 705] on div "Continue" at bounding box center [781, 714] width 358 height 46
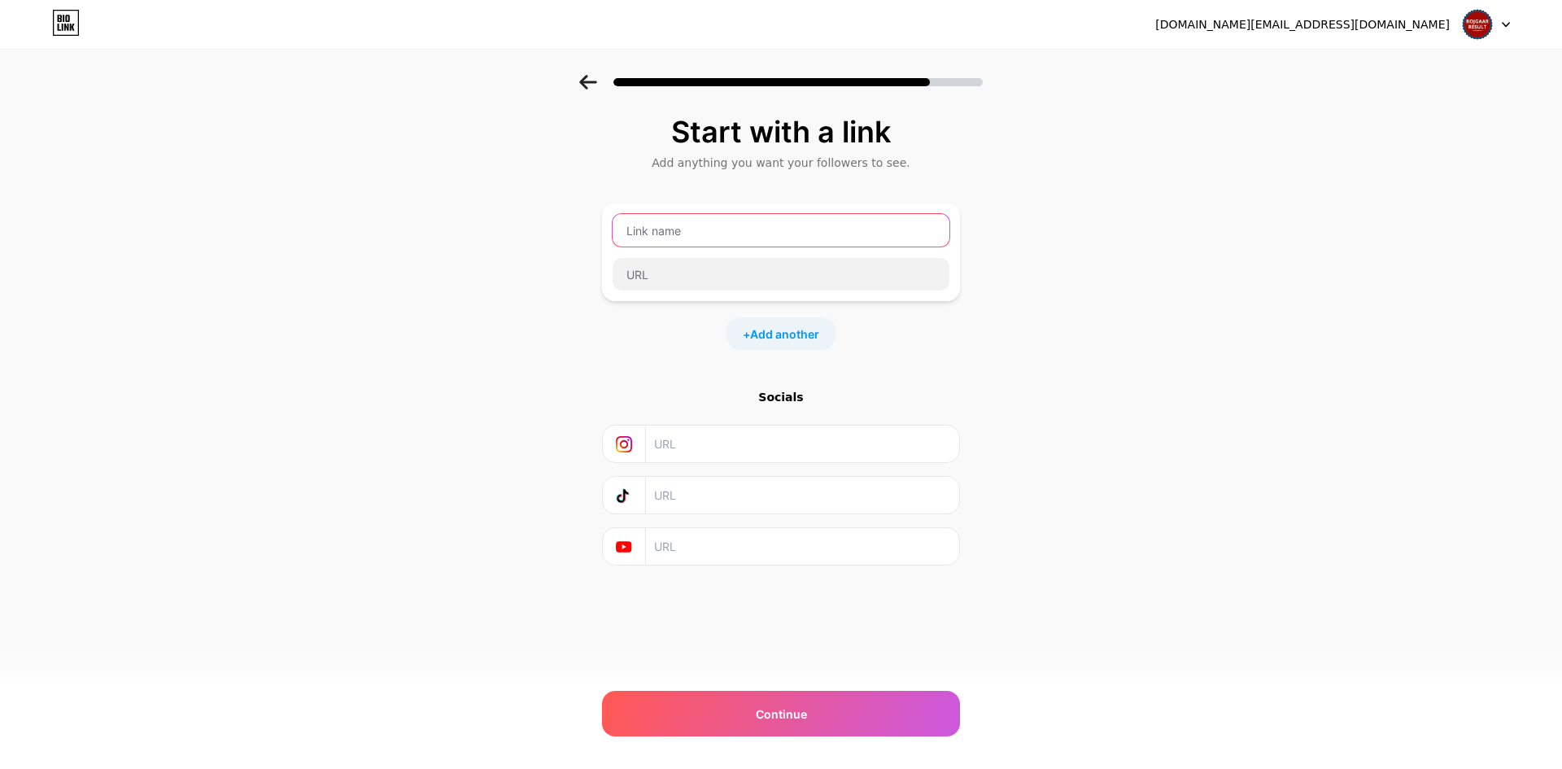
click at [705, 232] on input "text" at bounding box center [781, 230] width 337 height 33
type input "W"
type input "E"
type input "Website"
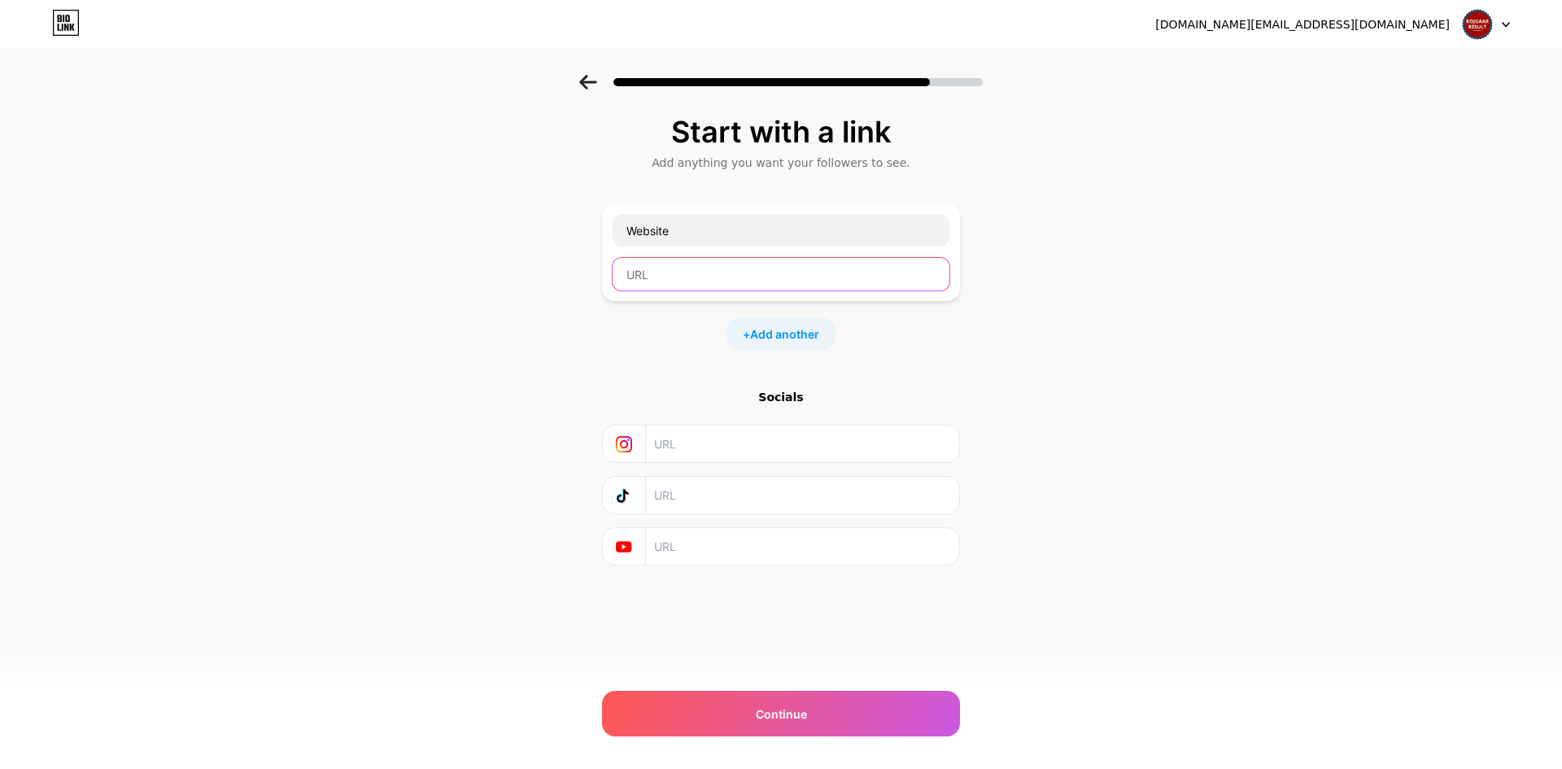
click at [728, 282] on input "text" at bounding box center [781, 274] width 337 height 33
paste input "https://www.rojgaarresult.in/"
type input "https://www.rojgaarresult.in/"
click at [795, 433] on input "text" at bounding box center [801, 444] width 295 height 37
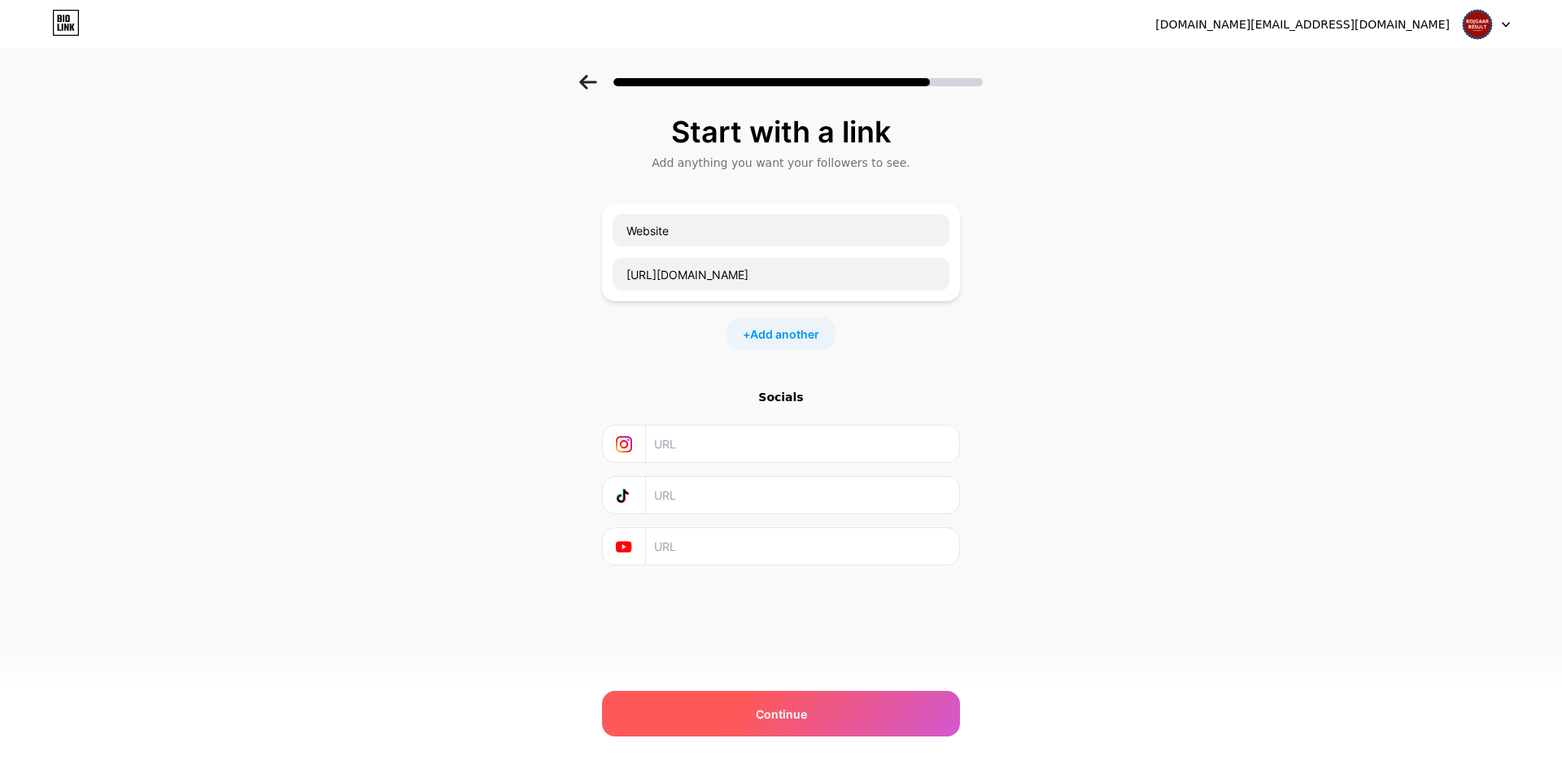
click at [857, 717] on div "Continue" at bounding box center [781, 714] width 358 height 46
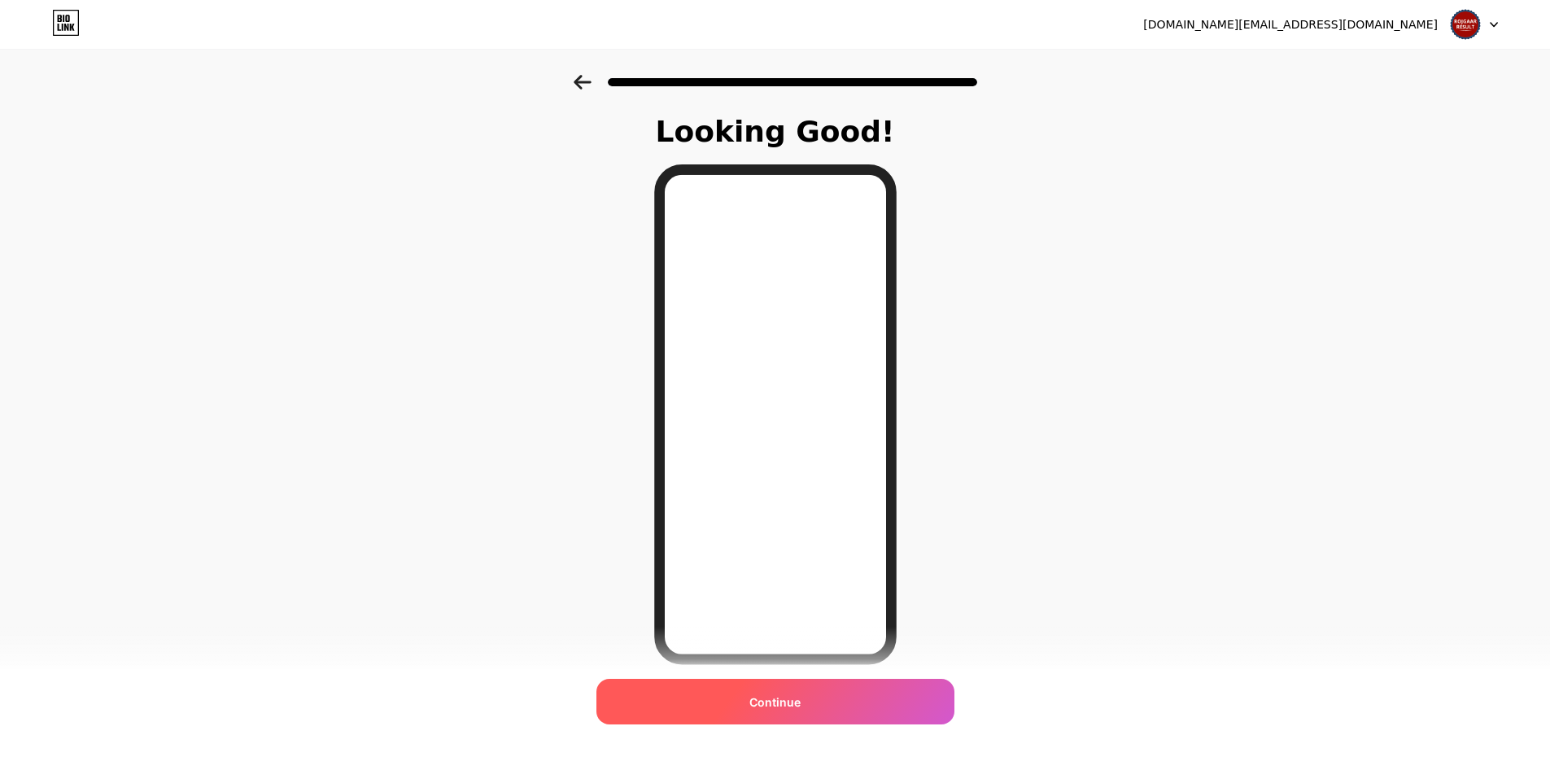
click at [862, 701] on div "Continue" at bounding box center [775, 702] width 358 height 46
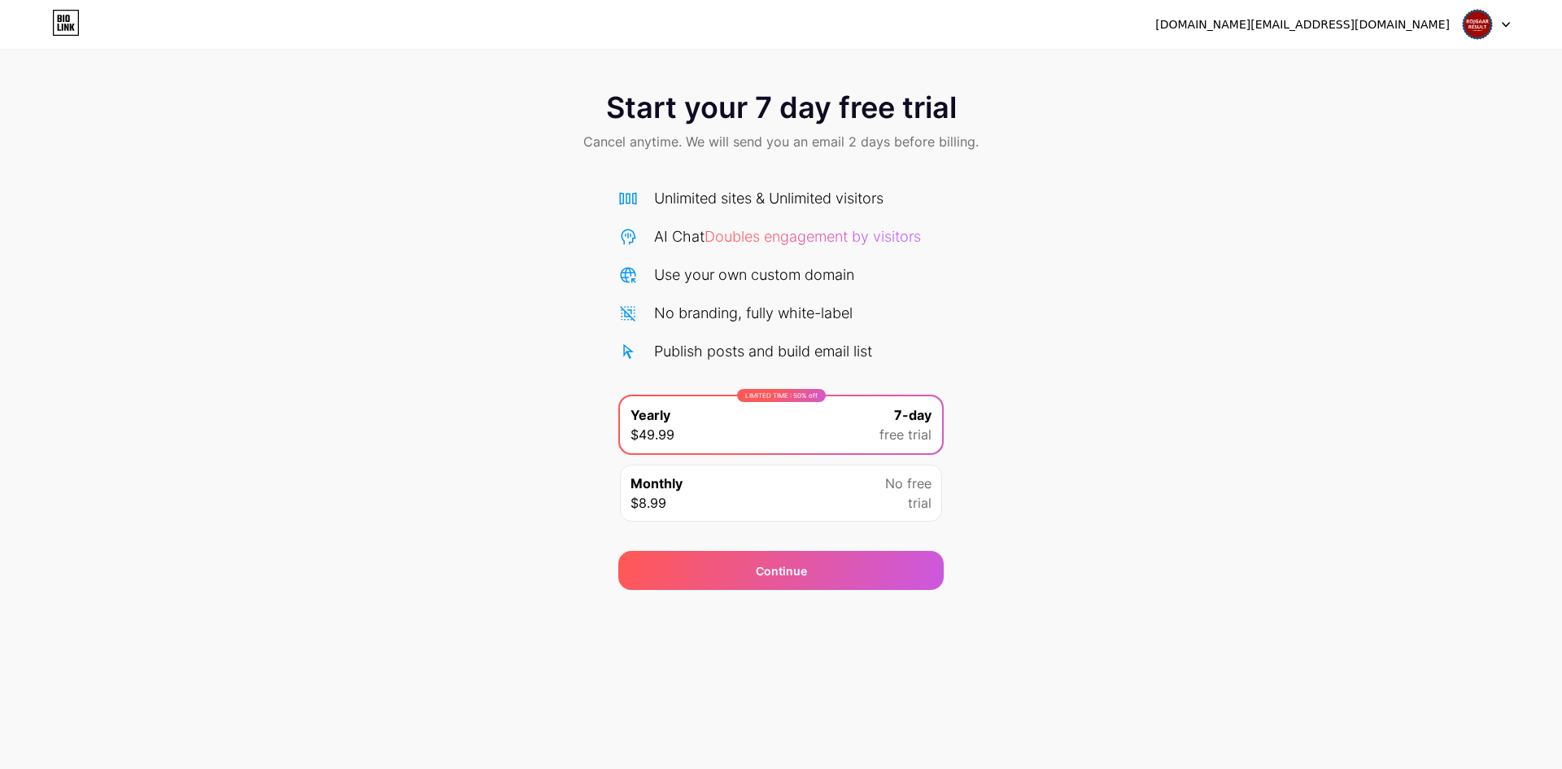
click at [1475, 32] on img at bounding box center [1477, 24] width 31 height 31
click at [1132, 56] on div "Start your 7 day free trial Cancel anytime. We will send you an email 2 days be…" at bounding box center [781, 295] width 1562 height 590
click at [726, 177] on div "Unlimited sites & Unlimited visitors AI Chat Doubles engagement by visitors Use…" at bounding box center [781, 351] width 326 height 360
click at [817, 126] on div "Start your 7 day free trial Cancel anytime. We will send you an email 2 days be…" at bounding box center [781, 123] width 1562 height 96
click at [828, 137] on span "Cancel anytime. We will send you an email 2 days before billing." at bounding box center [780, 142] width 395 height 20
